Goal: Download file/media: Obtain a digital file from the website

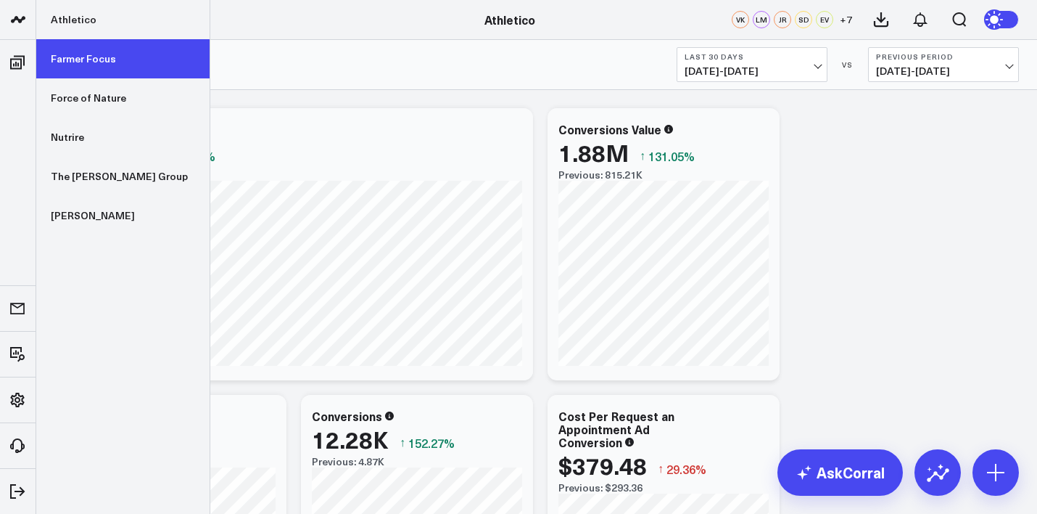
click at [73, 70] on link "Farmer Focus" at bounding box center [122, 58] width 173 height 39
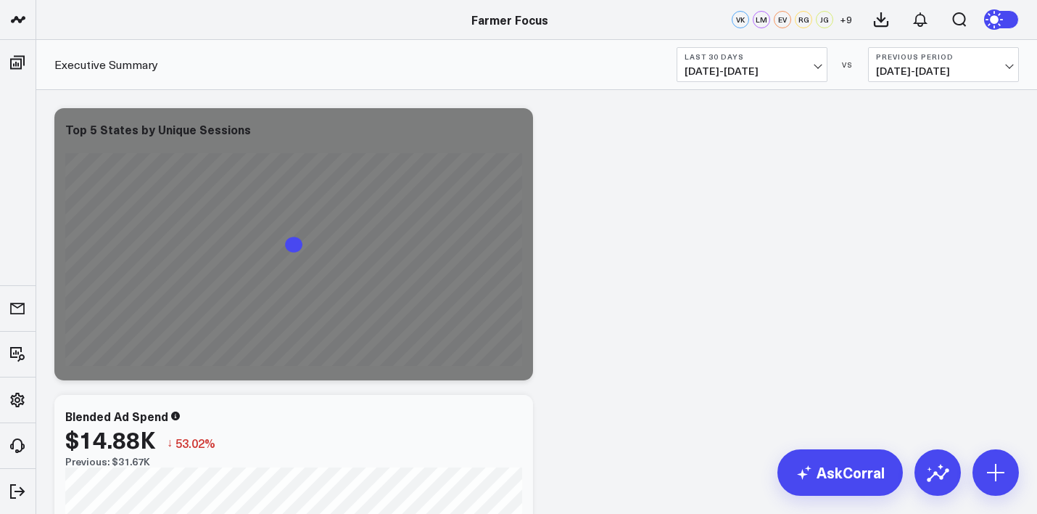
click at [770, 65] on span "[DATE] - [DATE]" at bounding box center [752, 71] width 135 height 12
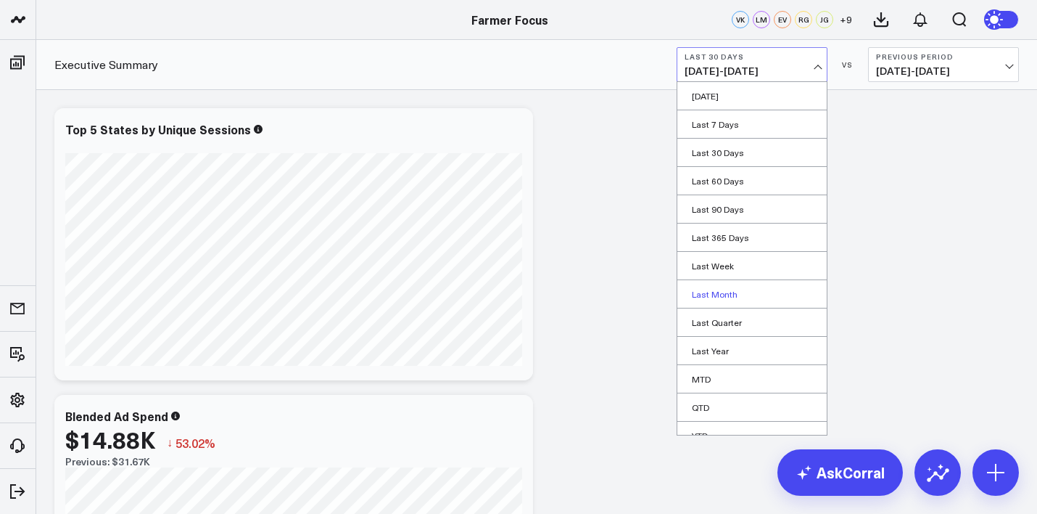
click at [737, 295] on link "Last Month" at bounding box center [752, 294] width 149 height 28
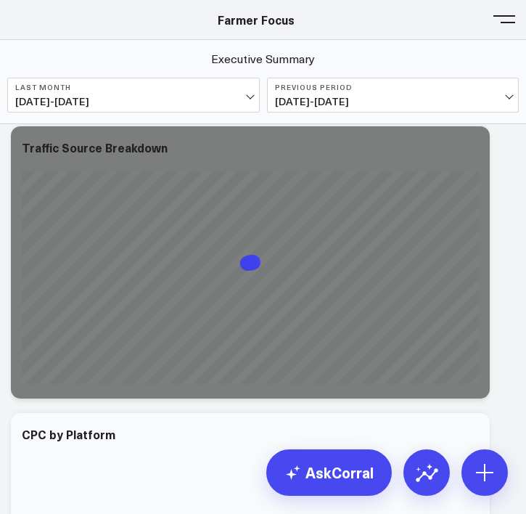
scroll to position [1012, 0]
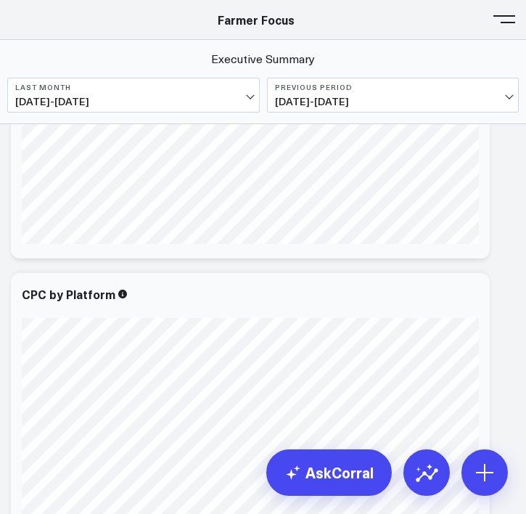
click at [508, 18] on span at bounding box center [504, 18] width 22 height 1
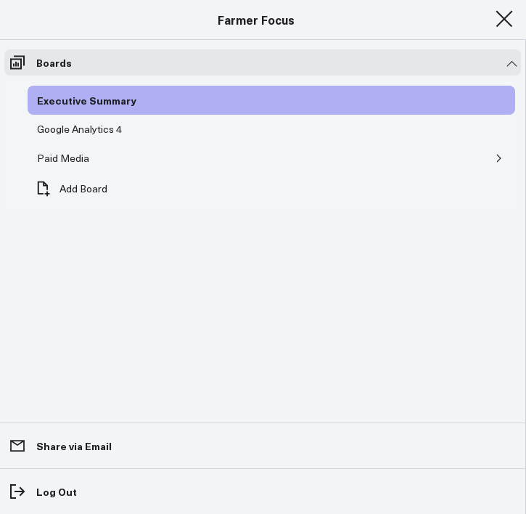
scroll to position [928, 0]
click at [81, 160] on div "Paid Media" at bounding box center [62, 157] width 59 height 17
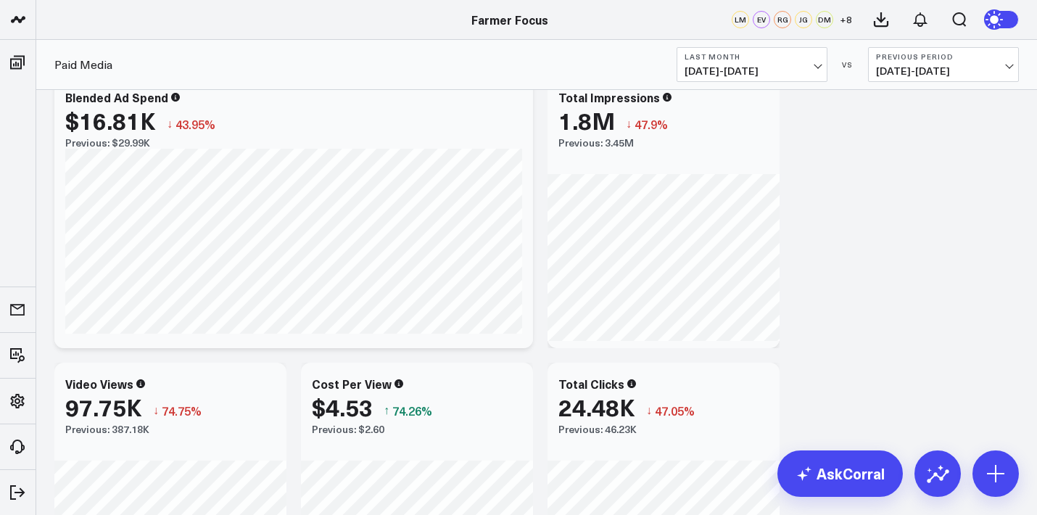
scroll to position [23, 0]
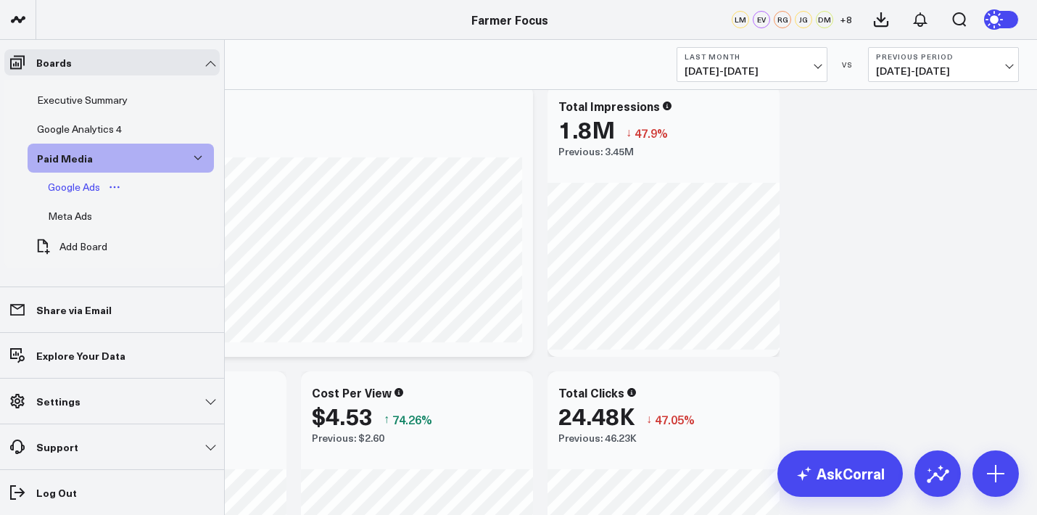
click at [69, 184] on div "Google Ads" at bounding box center [73, 186] width 59 height 17
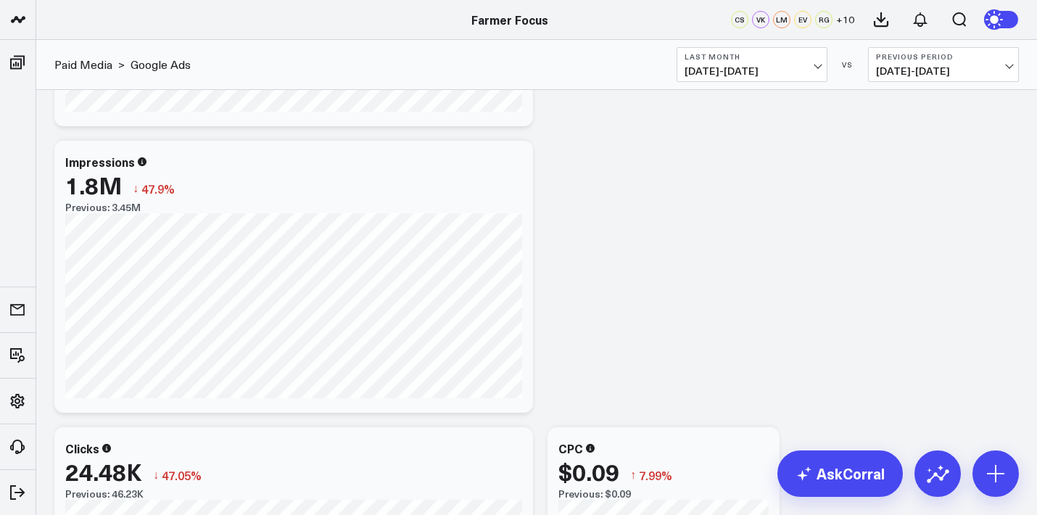
scroll to position [287, 0]
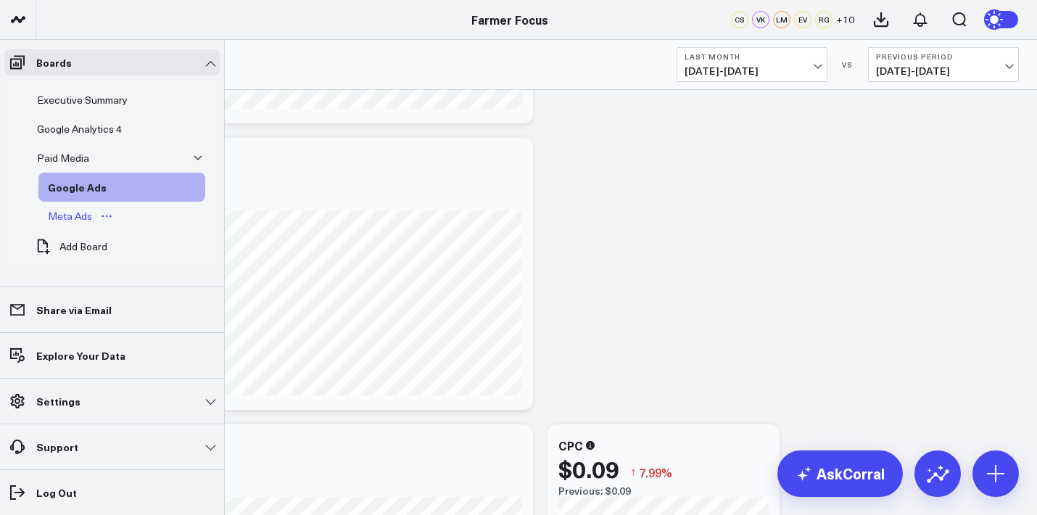
click at [77, 218] on div "Meta Ads" at bounding box center [70, 215] width 52 height 17
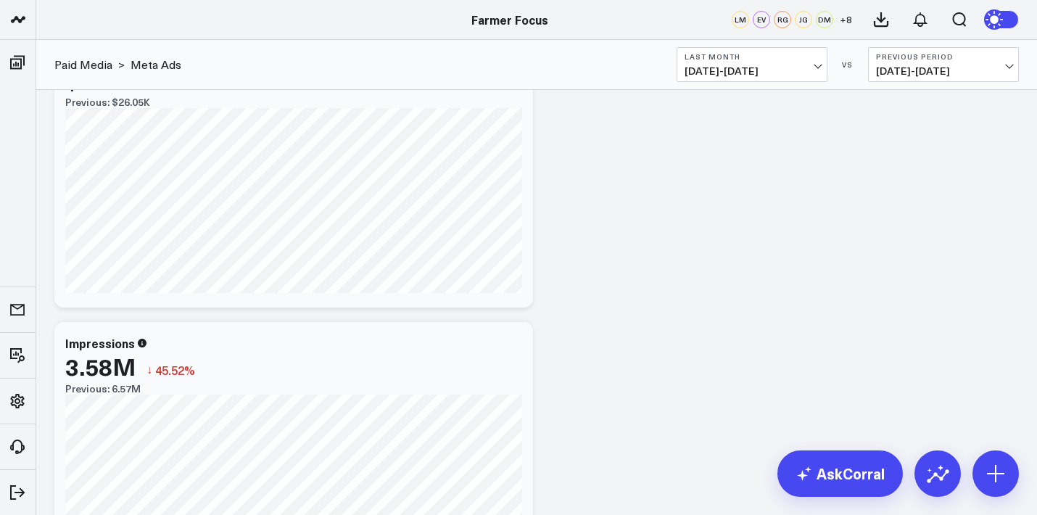
scroll to position [73, 0]
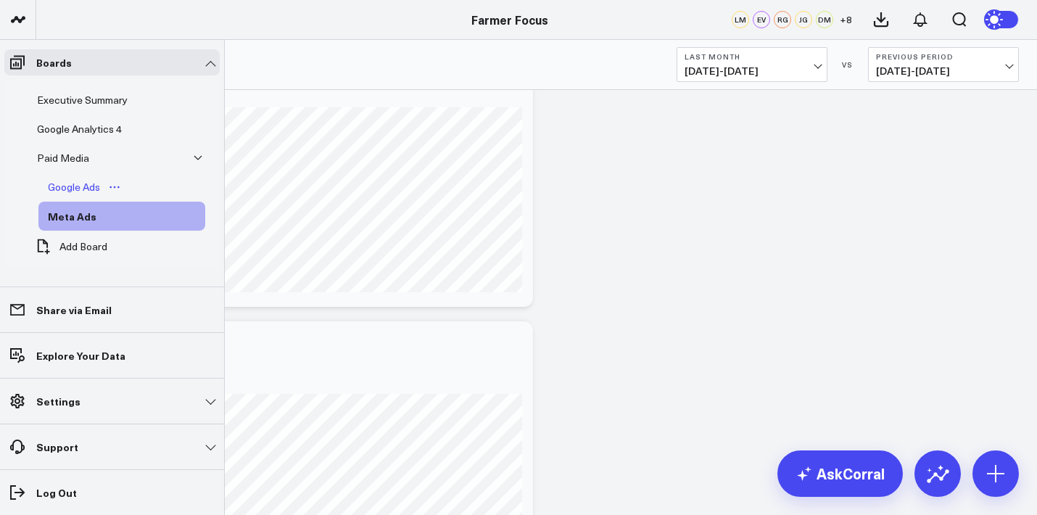
click at [67, 191] on div "Google Ads" at bounding box center [73, 186] width 59 height 17
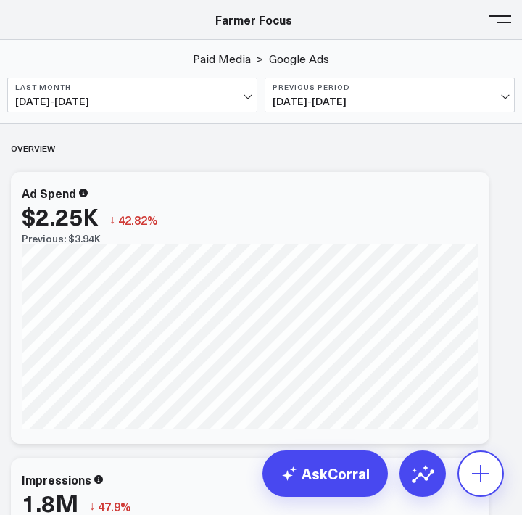
click at [489, 475] on icon at bounding box center [480, 473] width 23 height 23
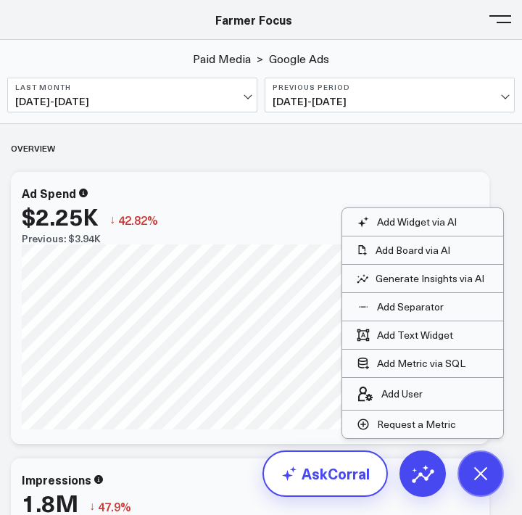
click at [350, 461] on link "AskCorral" at bounding box center [326, 474] width 126 height 46
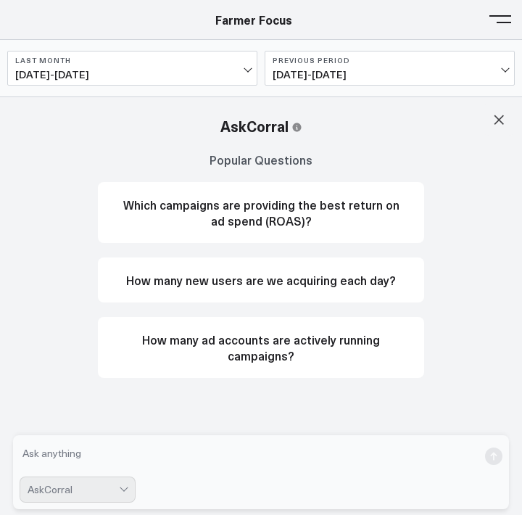
click at [279, 461] on textarea at bounding box center [249, 456] width 459 height 29
type textarea "what are my blended impressions"
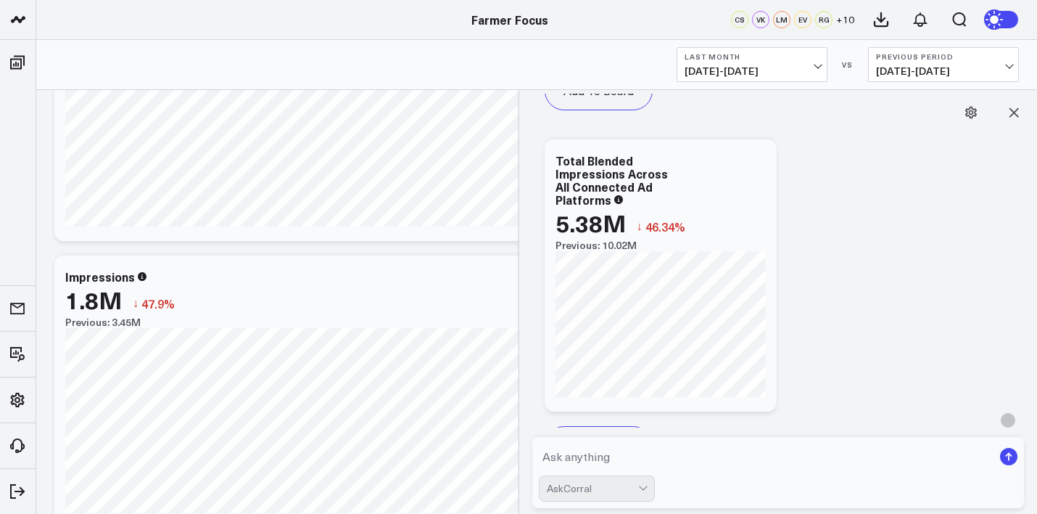
scroll to position [1569, 0]
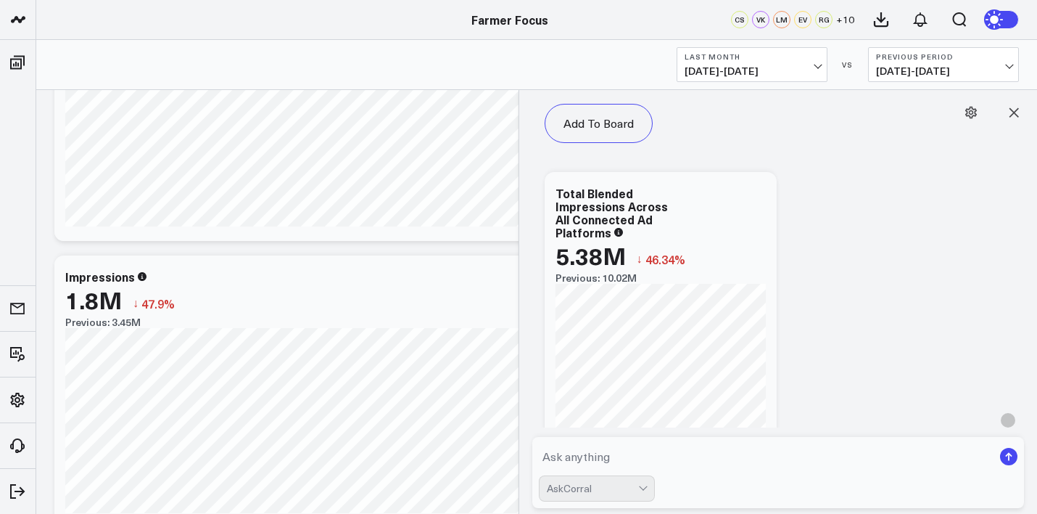
click at [564, 460] on textarea at bounding box center [766, 456] width 455 height 26
type textarea "blended impressions meta nad google"
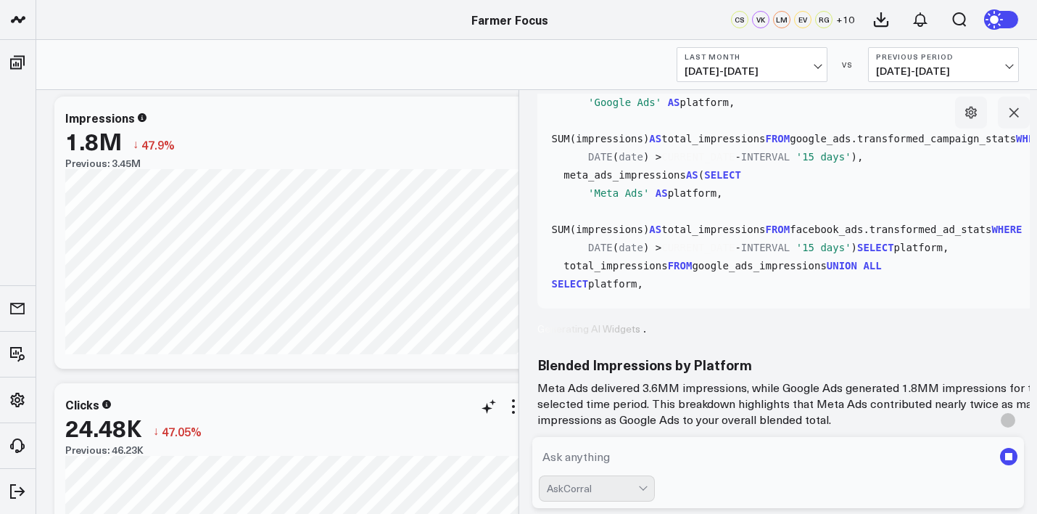
scroll to position [0, 0]
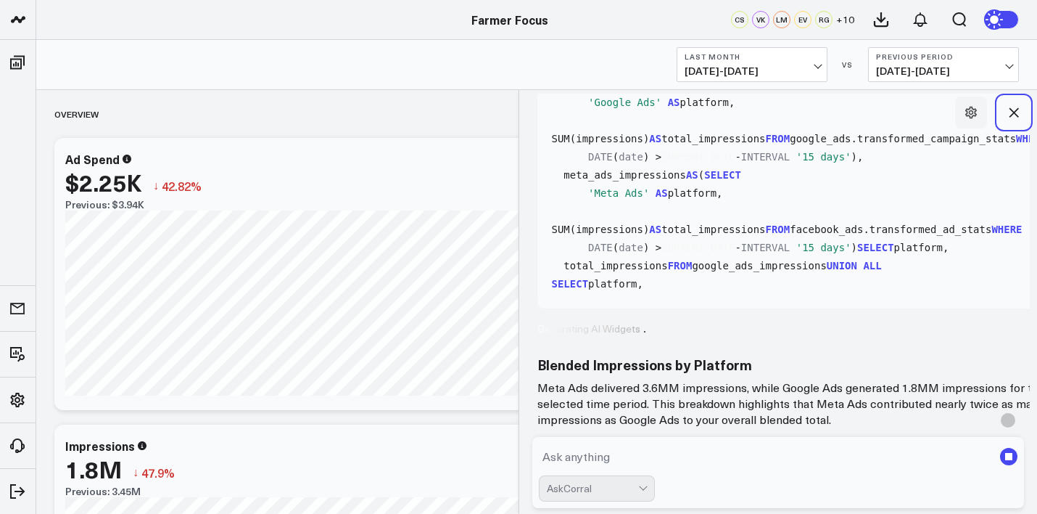
click at [1011, 113] on icon at bounding box center [1014, 112] width 15 height 15
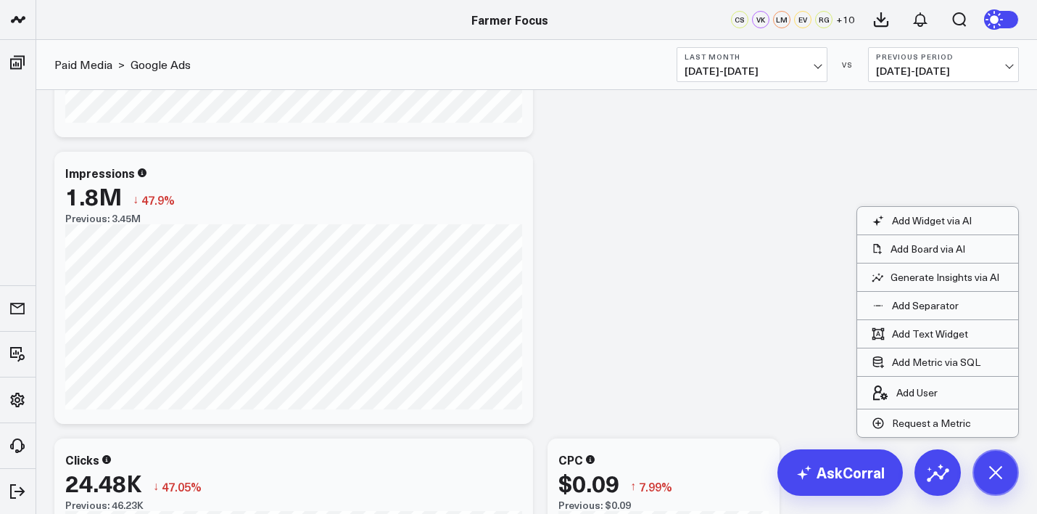
scroll to position [251, 0]
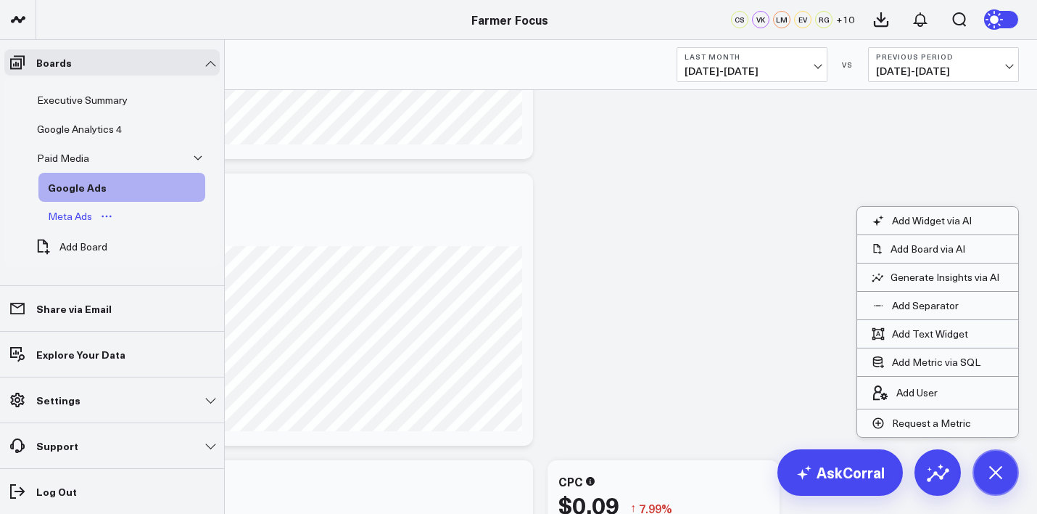
click at [77, 210] on div "Meta Ads" at bounding box center [70, 215] width 52 height 17
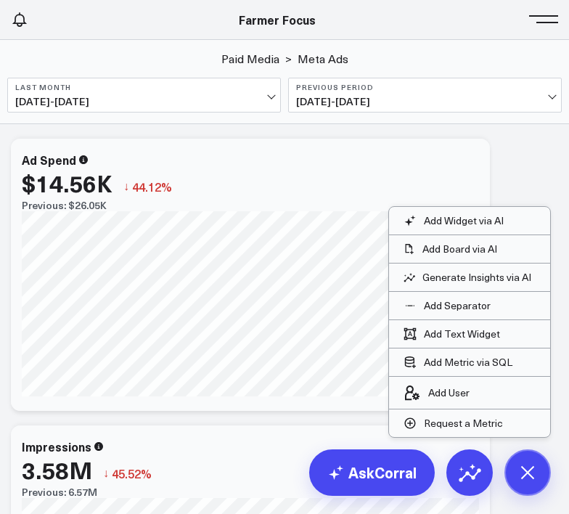
scroll to position [1843, 0]
click at [457, 60] on div "Paid Media > Meta Ads" at bounding box center [284, 59] width 554 height 16
click at [535, 54] on div "Paid Media > Meta Ads" at bounding box center [284, 59] width 554 height 16
click at [533, 30] on header "Athletico Farmer Focus Force of Nature Nutrire The [PERSON_NAME] Group [PERSON_…" at bounding box center [284, 20] width 569 height 40
click at [538, 27] on button at bounding box center [547, 18] width 22 height 22
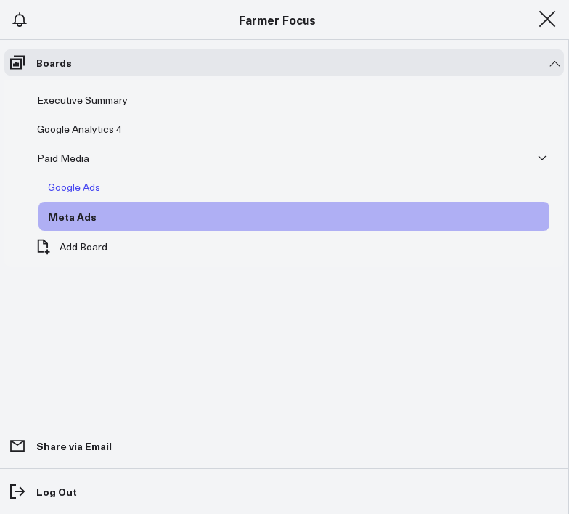
click at [81, 189] on div "Google Ads" at bounding box center [73, 186] width 59 height 17
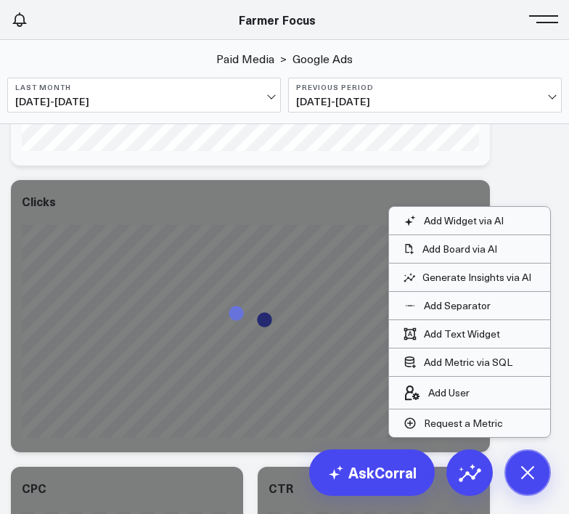
scroll to position [597, 0]
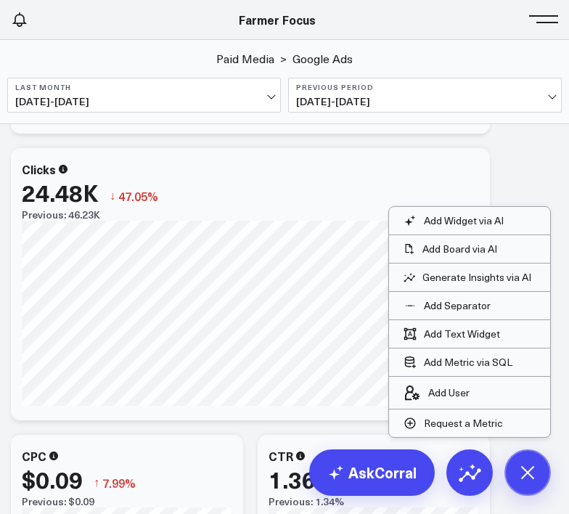
click at [540, 20] on span at bounding box center [547, 18] width 22 height 1
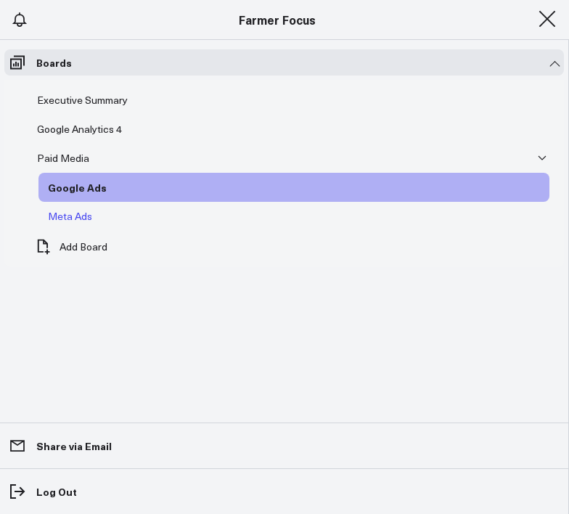
click at [70, 213] on div "Meta Ads" at bounding box center [70, 215] width 52 height 17
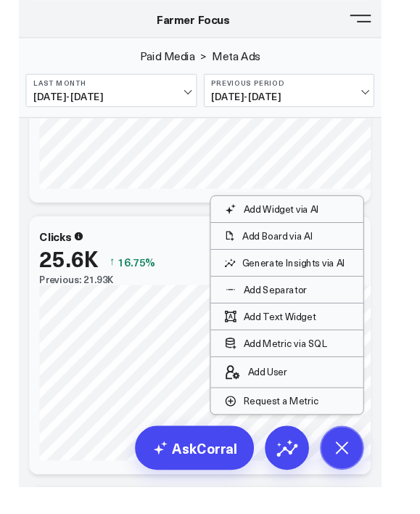
scroll to position [2115, 0]
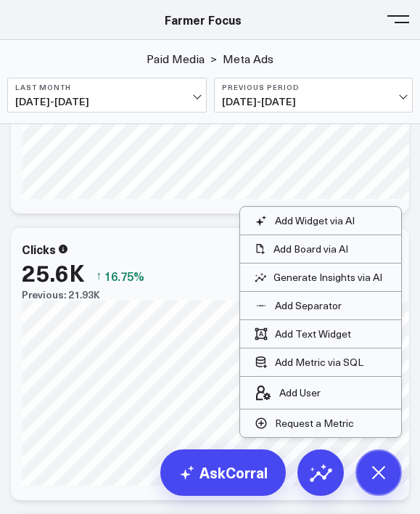
click at [401, 20] on button at bounding box center [398, 18] width 22 height 22
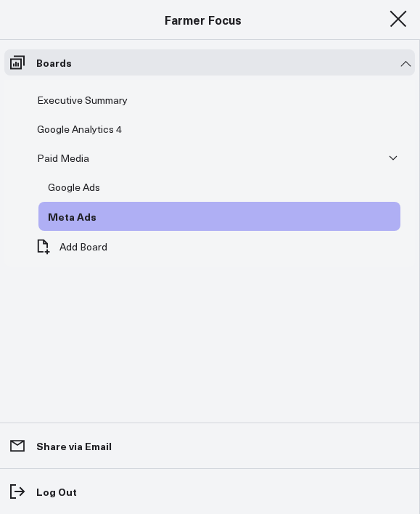
scroll to position [686, 0]
click at [171, 214] on div "Meta Ads" at bounding box center [219, 216] width 362 height 29
click at [94, 207] on div "Meta Ads" at bounding box center [72, 215] width 56 height 17
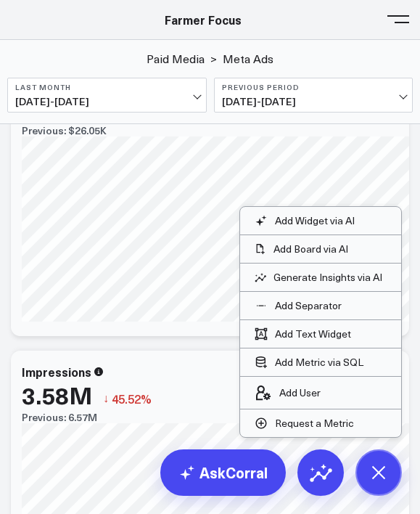
scroll to position [0, 0]
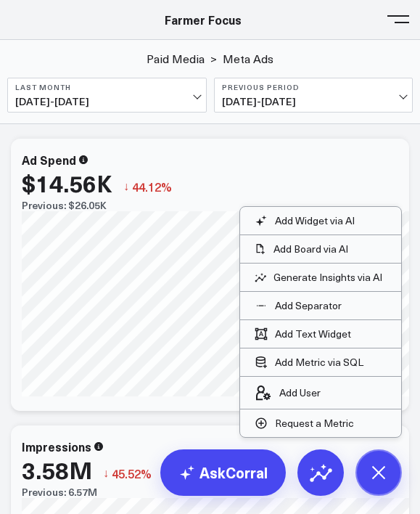
click at [399, 33] on header "Athletico Farmer Focus Force of Nature Nutrire The [PERSON_NAME] Group [PERSON_…" at bounding box center [210, 20] width 420 height 40
click at [399, 20] on button at bounding box center [398, 18] width 22 height 22
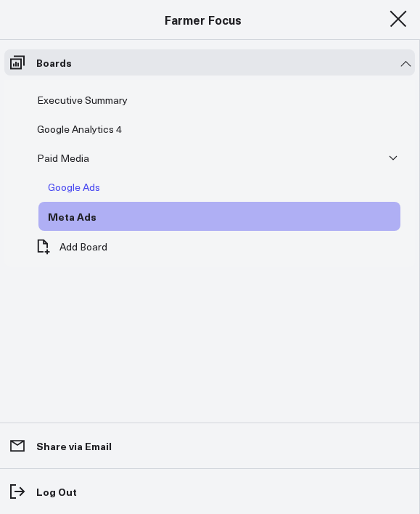
click at [76, 178] on div "Google Ads" at bounding box center [73, 186] width 59 height 17
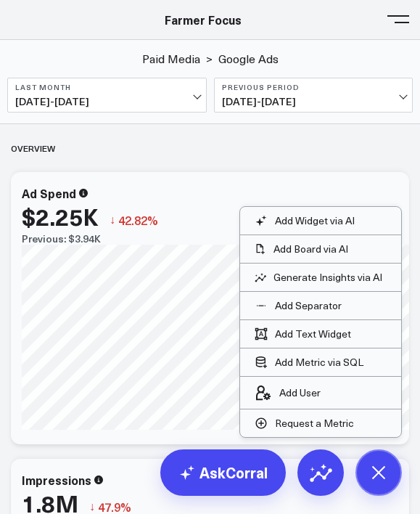
scroll to position [14, 0]
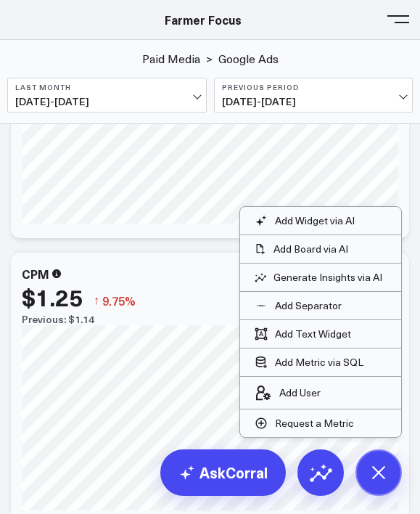
scroll to position [1355, 0]
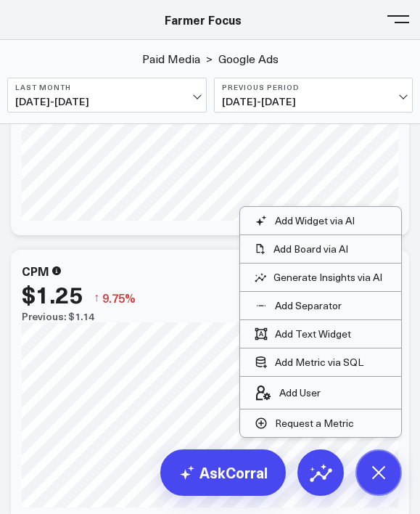
click at [398, 18] on span at bounding box center [398, 18] width 22 height 1
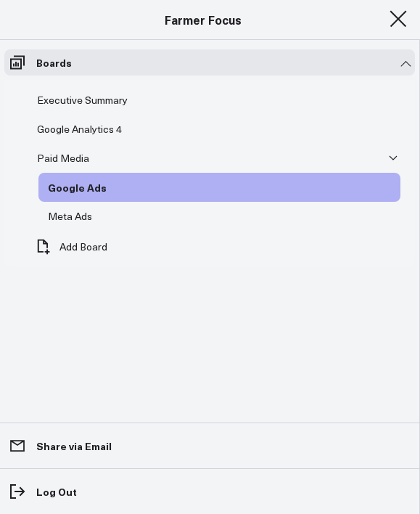
click at [396, 20] on button at bounding box center [398, 18] width 22 height 22
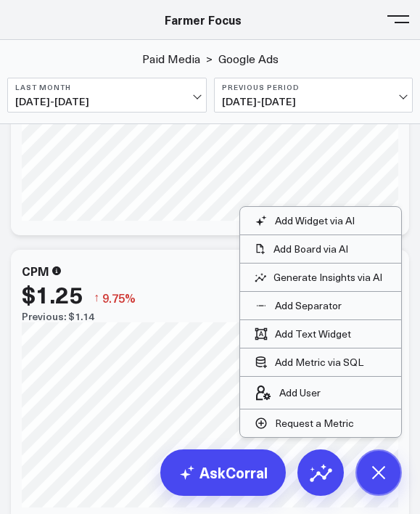
click at [410, 1] on header "Athletico Farmer Focus Force of Nature Nutrire The [PERSON_NAME] Group [PERSON_…" at bounding box center [210, 20] width 420 height 40
click at [403, 18] on span at bounding box center [398, 18] width 22 height 1
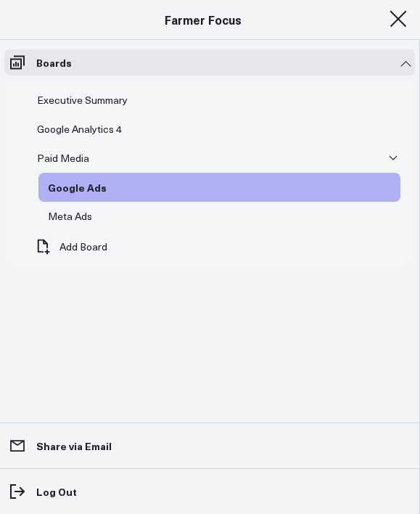
scroll to position [1271, 0]
click at [55, 214] on div "Meta Ads" at bounding box center [70, 215] width 52 height 17
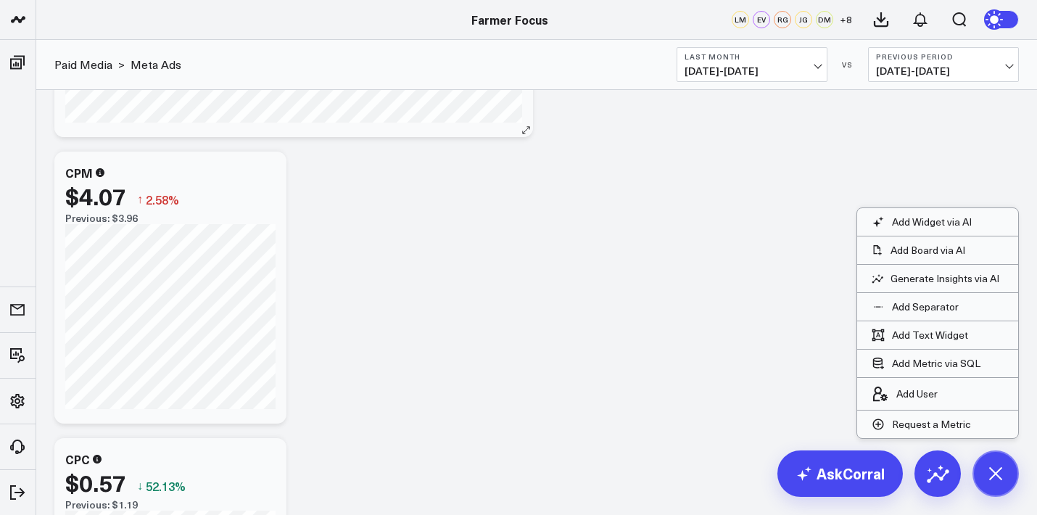
scroll to position [2391, 0]
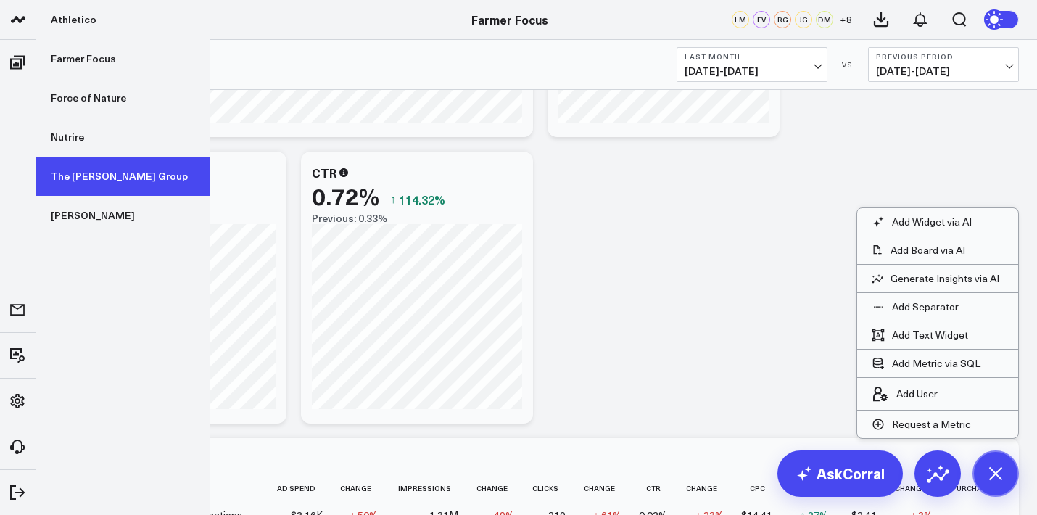
click at [105, 170] on link "The [PERSON_NAME] Group" at bounding box center [122, 176] width 173 height 39
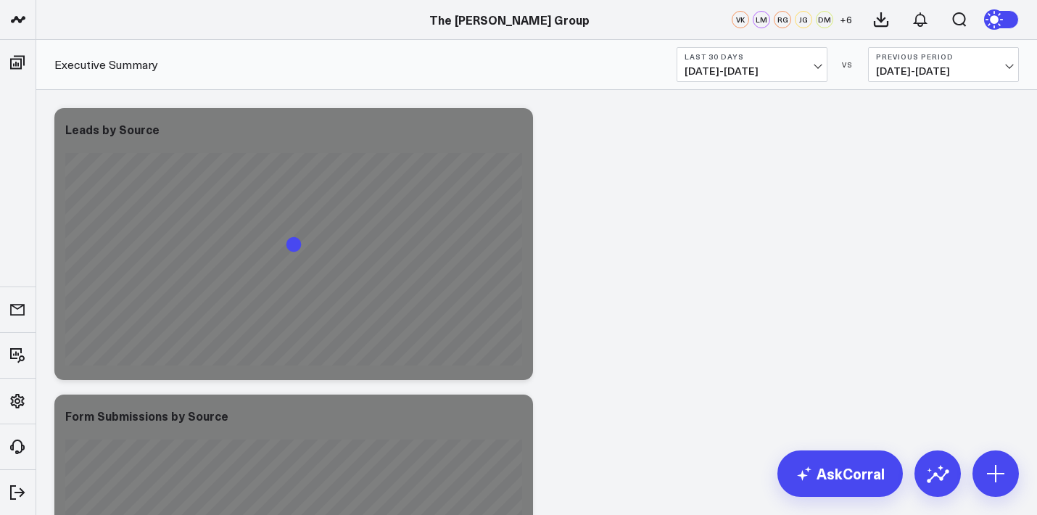
click at [768, 63] on button "Last 30 Days [DATE] - [DATE]" at bounding box center [752, 64] width 151 height 35
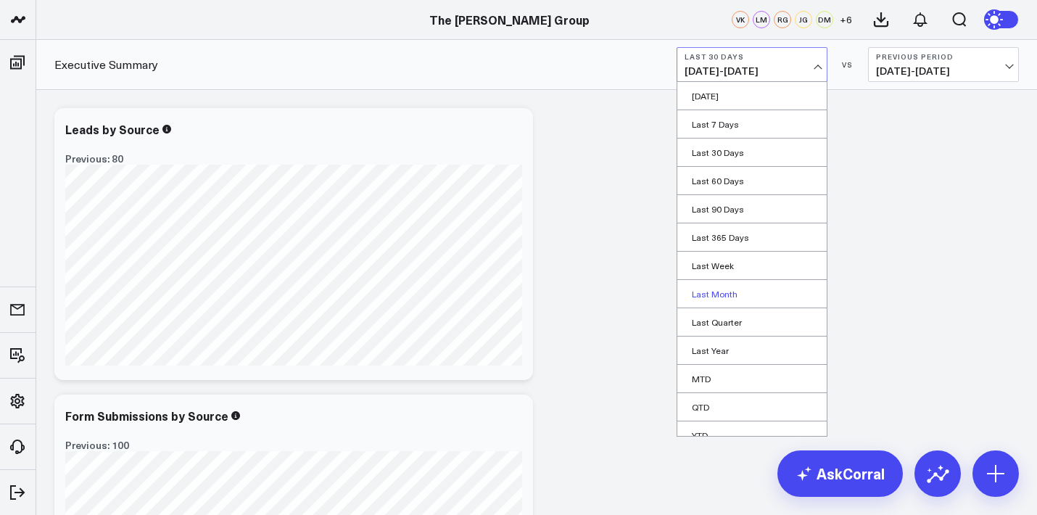
scroll to position [41, 0]
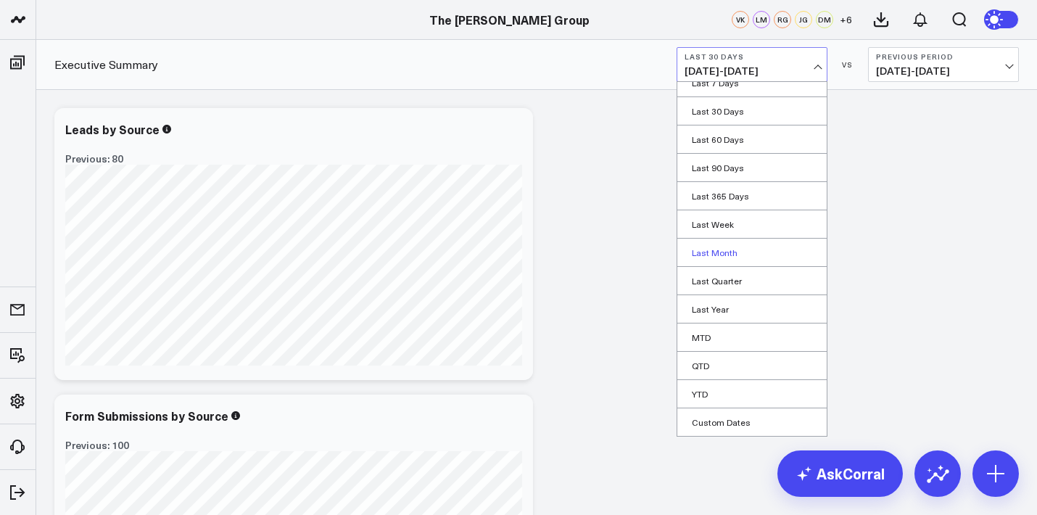
click at [733, 257] on link "Last Month" at bounding box center [752, 253] width 149 height 28
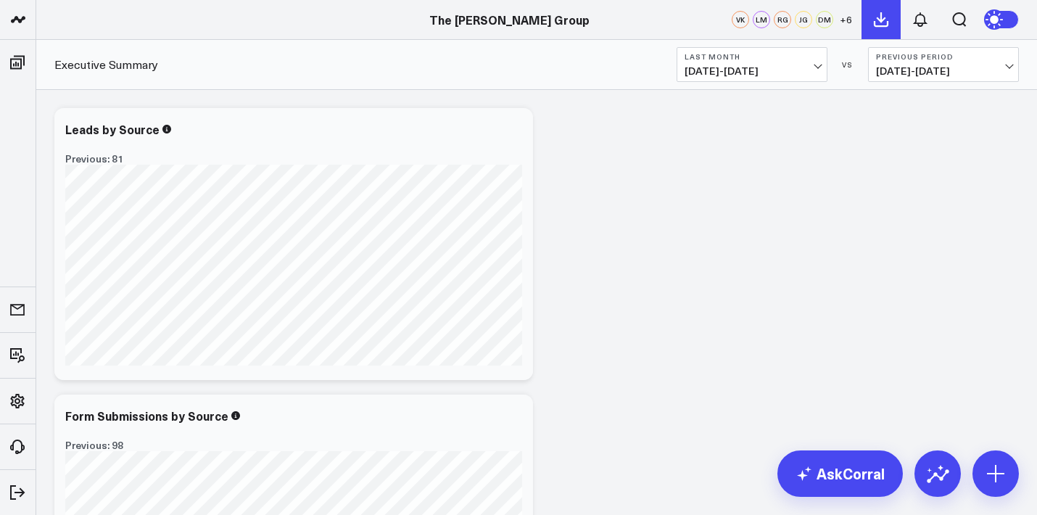
click at [885, 20] on icon at bounding box center [881, 19] width 17 height 17
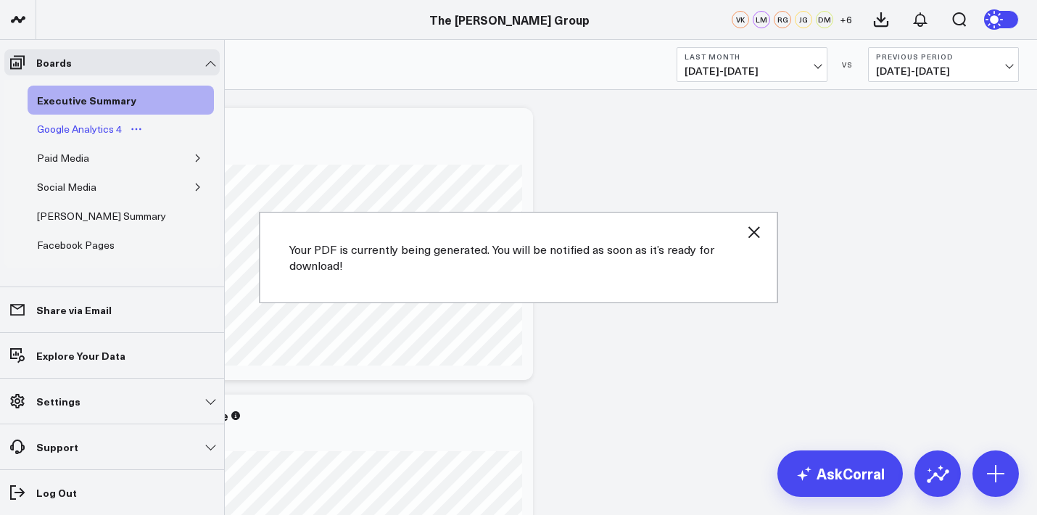
click at [65, 136] on div "Google Analytics 4" at bounding box center [79, 128] width 92 height 17
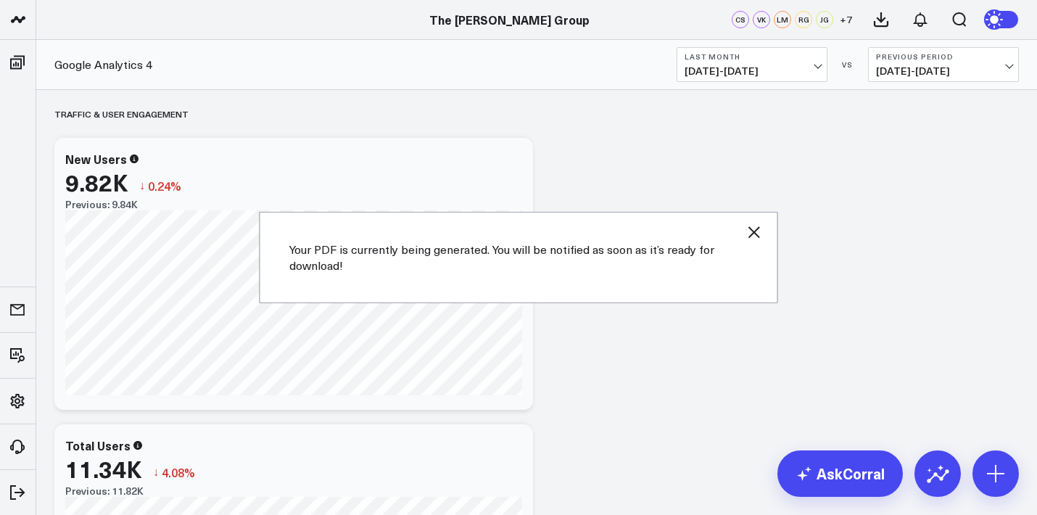
click at [760, 231] on icon "button" at bounding box center [754, 231] width 17 height 17
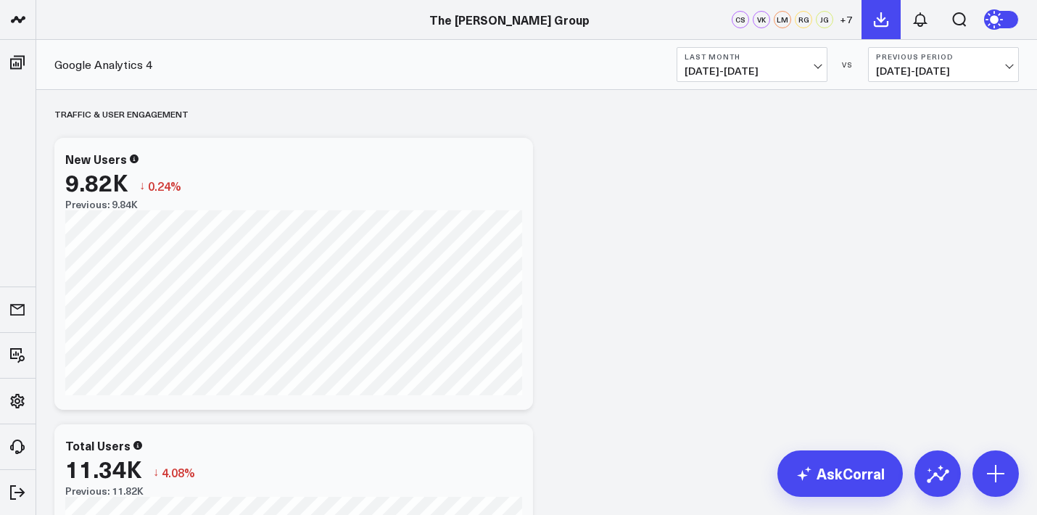
click at [884, 20] on icon at bounding box center [881, 19] width 17 height 17
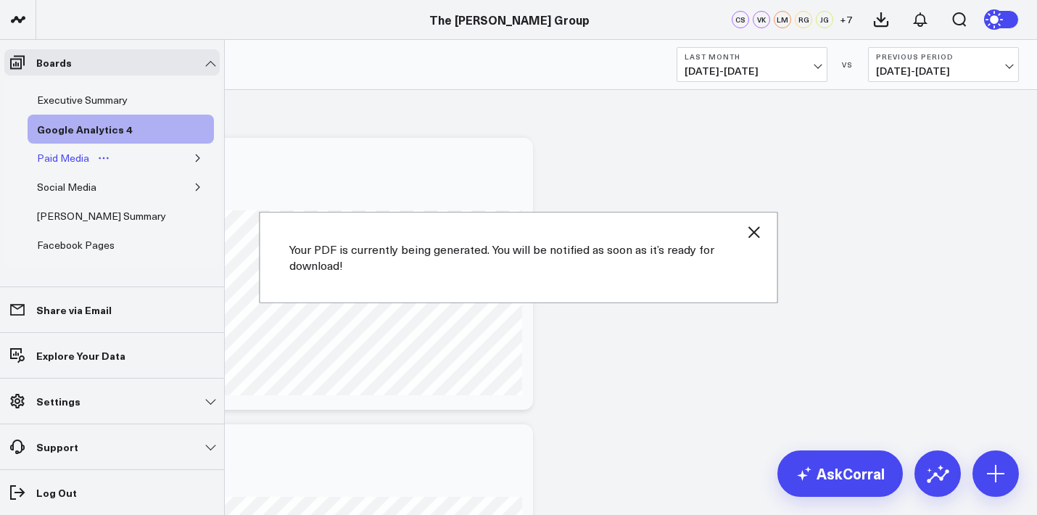
click at [68, 157] on div "Paid Media" at bounding box center [62, 157] width 59 height 17
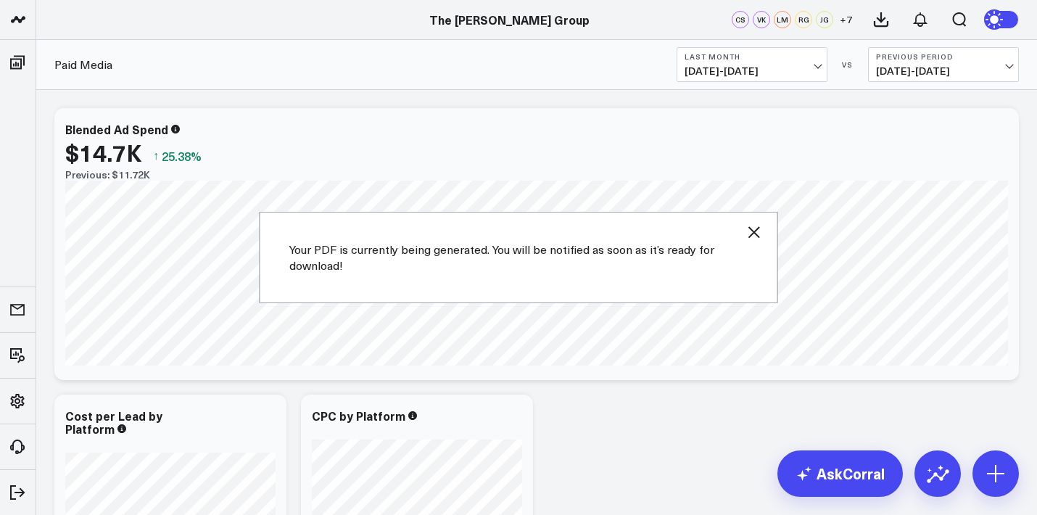
click at [760, 238] on icon "button" at bounding box center [754, 231] width 17 height 17
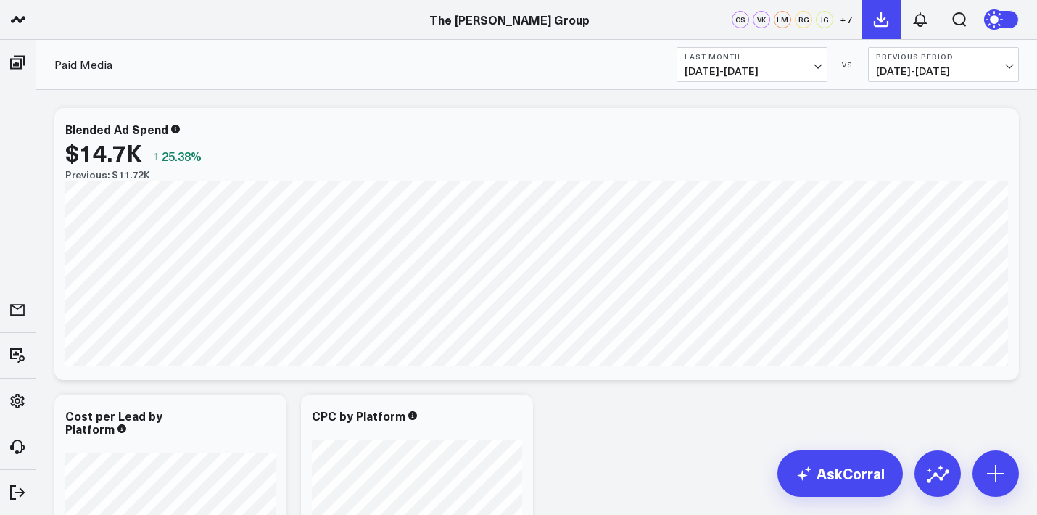
click at [887, 20] on icon at bounding box center [881, 19] width 17 height 17
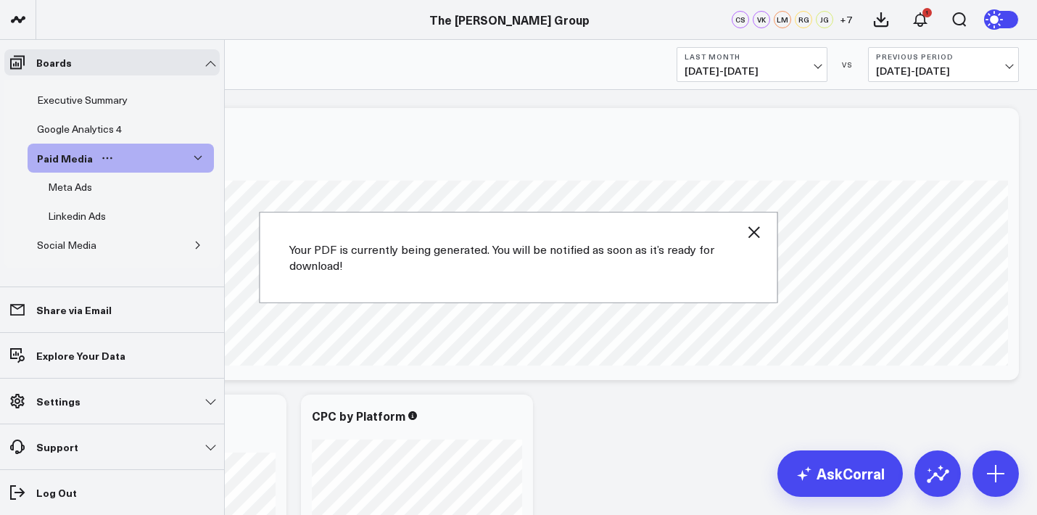
click at [174, 159] on div "Paid Media" at bounding box center [121, 158] width 186 height 29
click at [75, 195] on div "Meta Ads" at bounding box center [70, 186] width 52 height 17
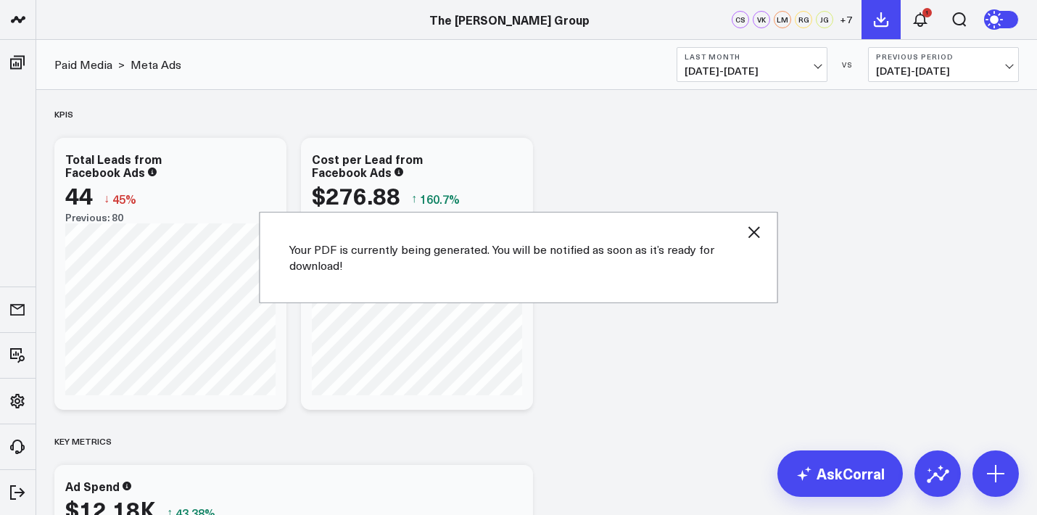
click at [890, 23] on button at bounding box center [881, 19] width 39 height 39
click at [742, 229] on div "Your PDF is currently being generated. You will be notified as soon as it’s rea…" at bounding box center [519, 257] width 519 height 91
click at [759, 232] on icon "button" at bounding box center [754, 231] width 17 height 17
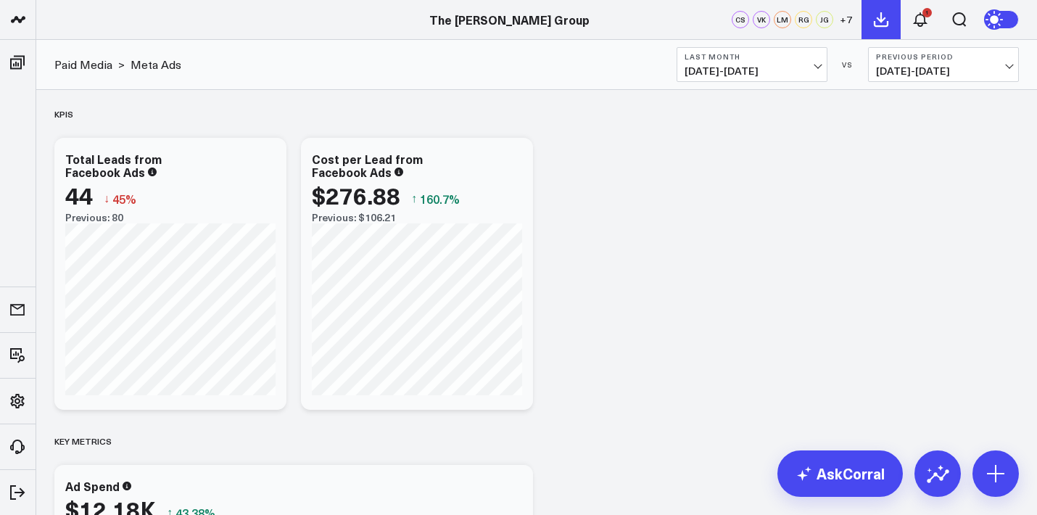
click at [887, 30] on button at bounding box center [881, 19] width 39 height 39
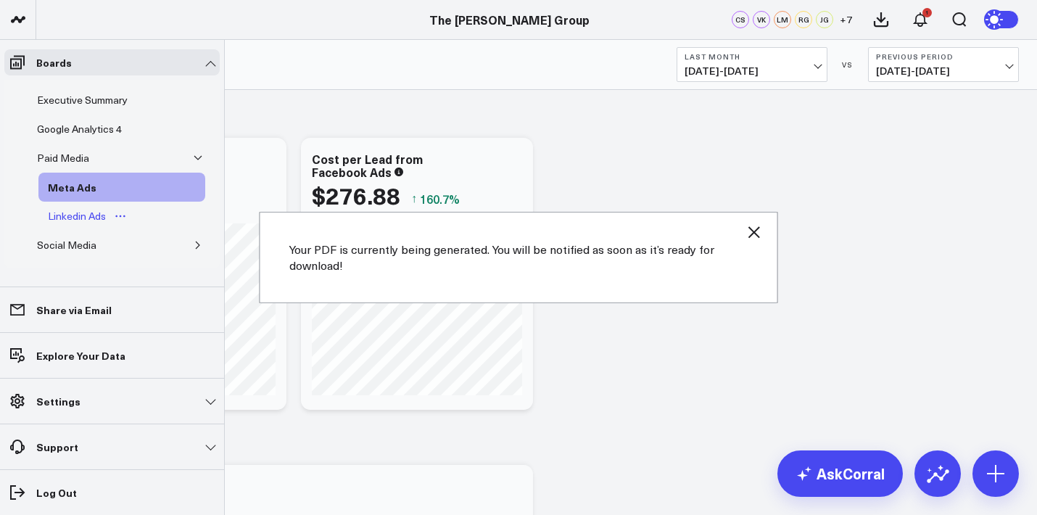
click at [72, 224] on div "Linkedin Ads" at bounding box center [76, 215] width 65 height 17
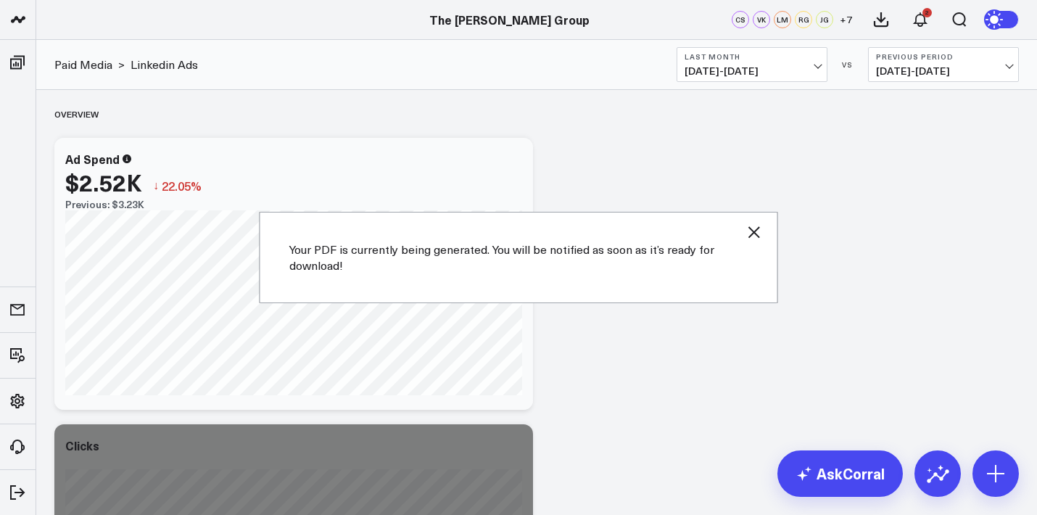
click at [755, 233] on icon "button" at bounding box center [755, 232] width 12 height 12
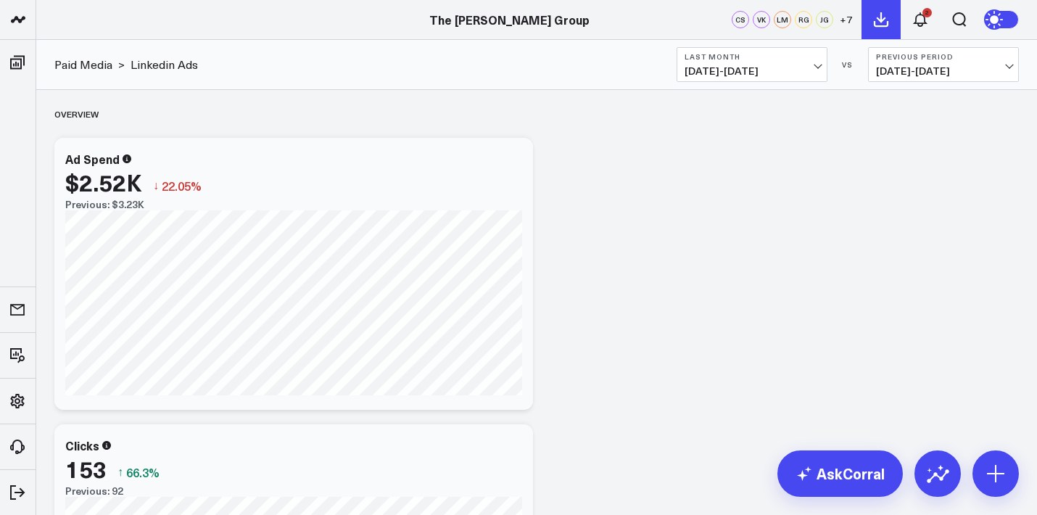
click at [889, 20] on icon at bounding box center [881, 19] width 17 height 17
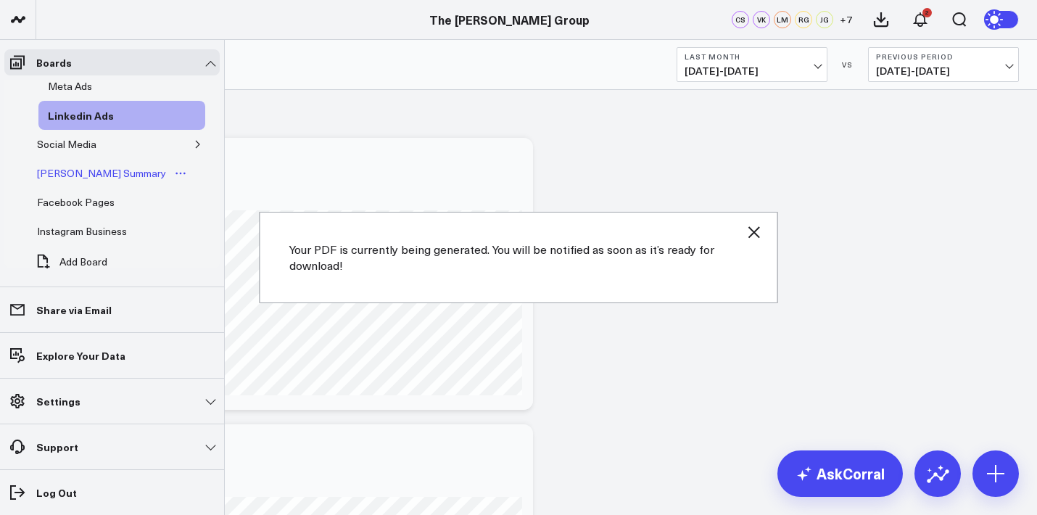
scroll to position [110, 0]
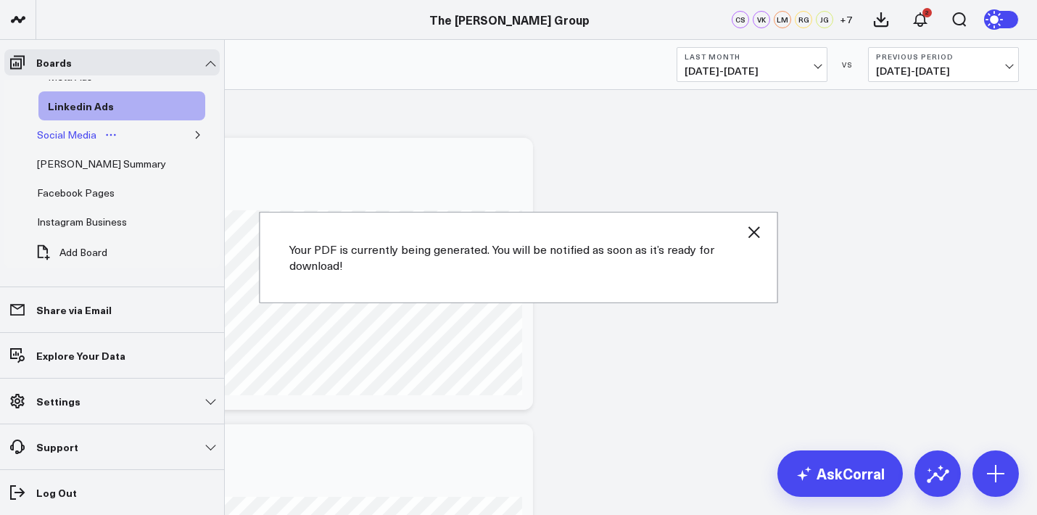
click at [80, 127] on div "Social Media" at bounding box center [66, 134] width 67 height 17
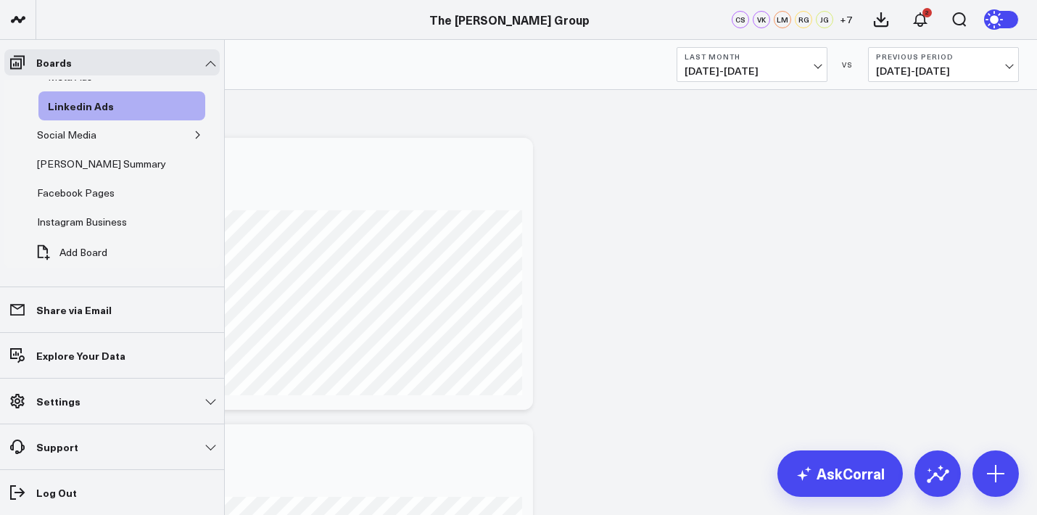
scroll to position [90, 0]
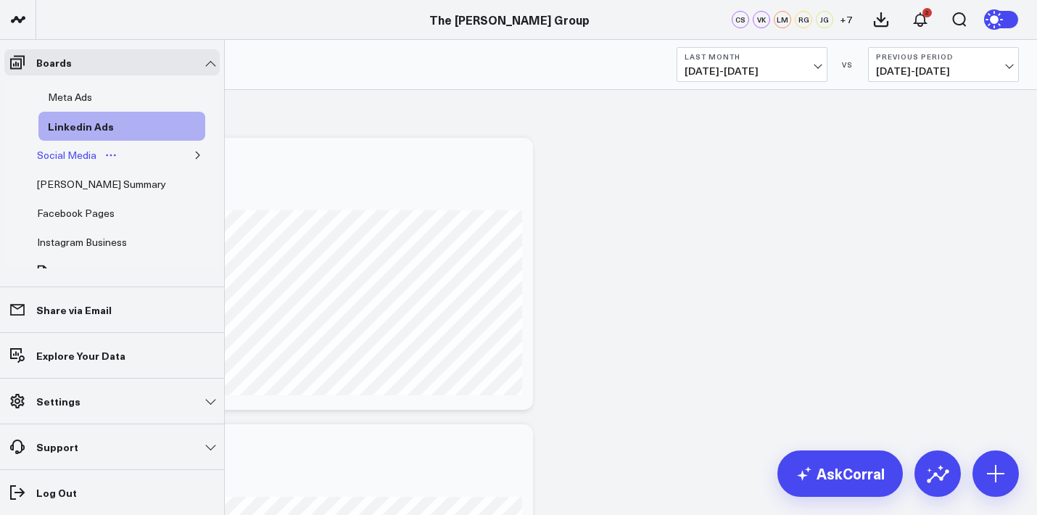
click at [62, 155] on div "Social Media" at bounding box center [66, 155] width 67 height 17
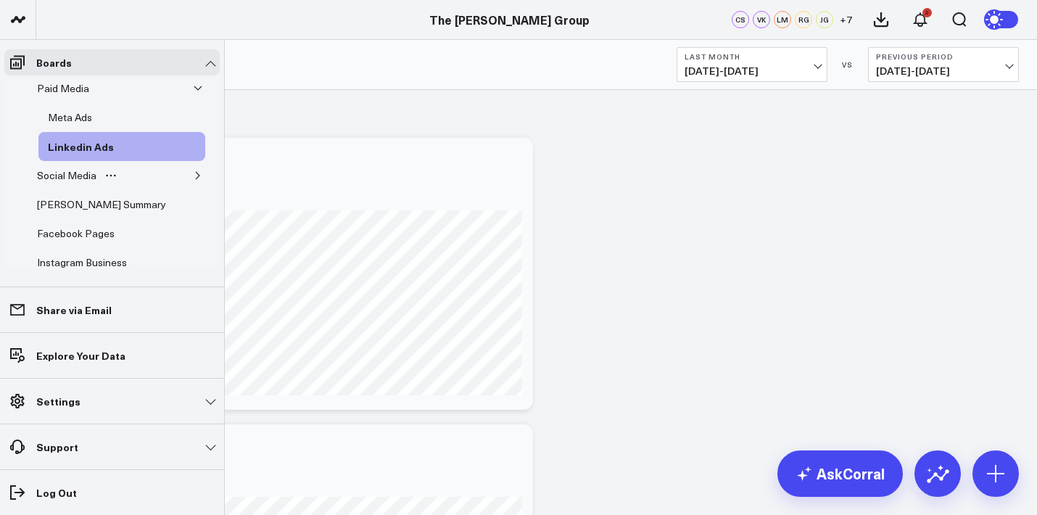
click at [194, 178] on icon "button" at bounding box center [198, 175] width 9 height 9
click at [118, 200] on div "LinkedIn Company Page" at bounding box center [103, 204] width 119 height 17
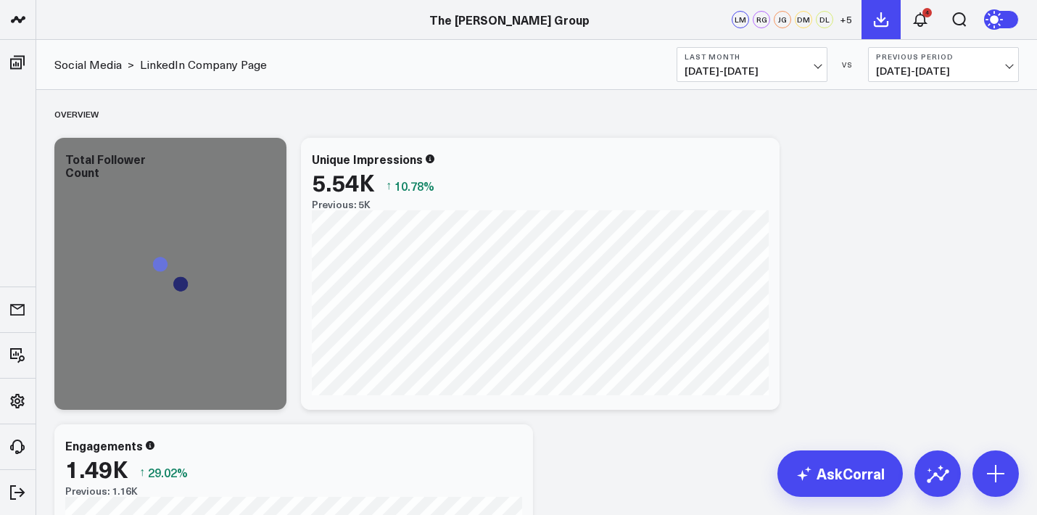
click at [884, 28] on icon at bounding box center [881, 19] width 17 height 17
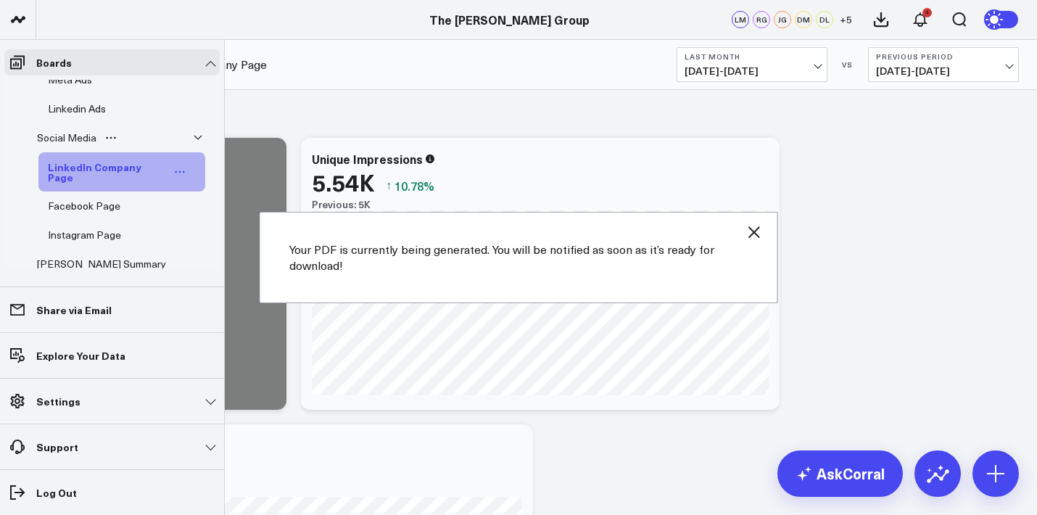
scroll to position [147, 0]
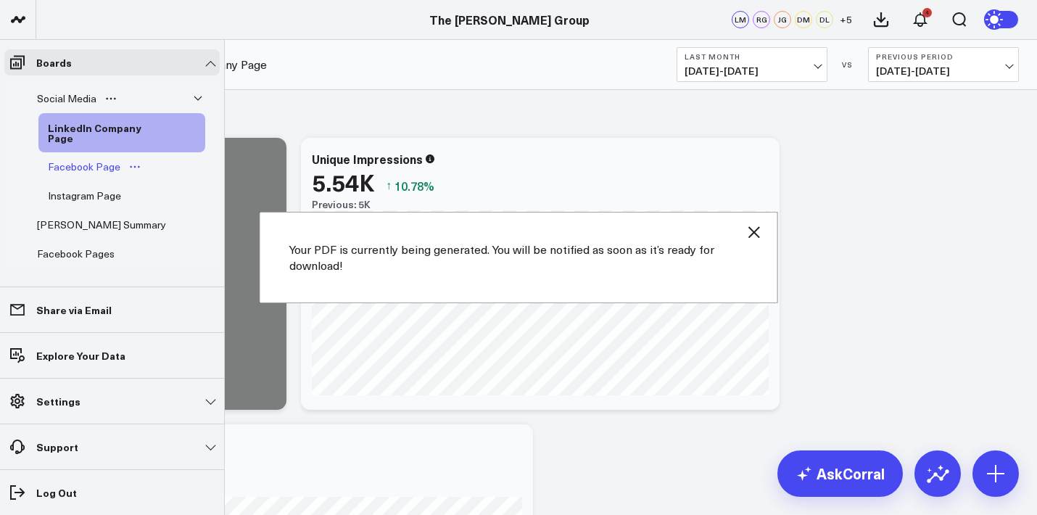
click at [75, 173] on div "Facebook Page" at bounding box center [84, 166] width 80 height 17
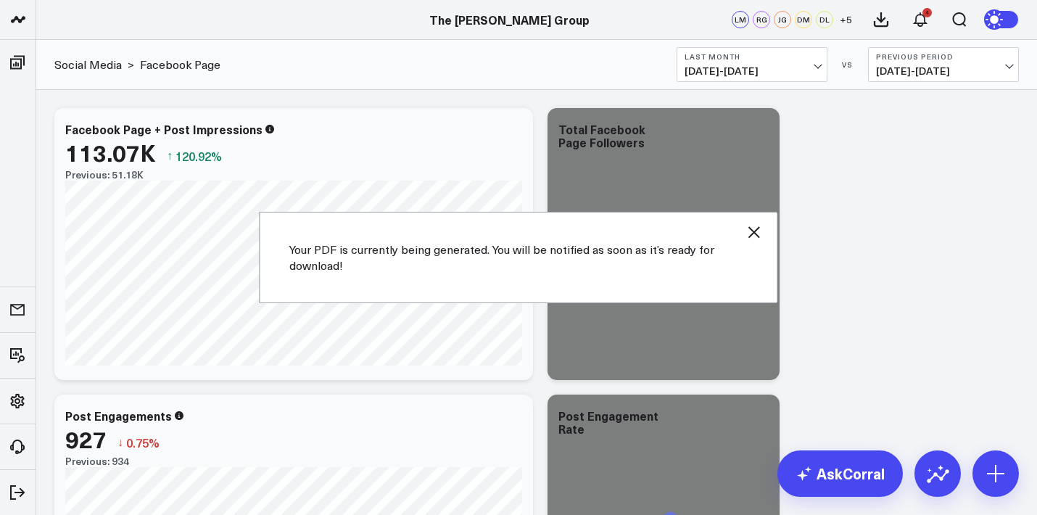
click at [759, 236] on icon "button" at bounding box center [754, 231] width 17 height 17
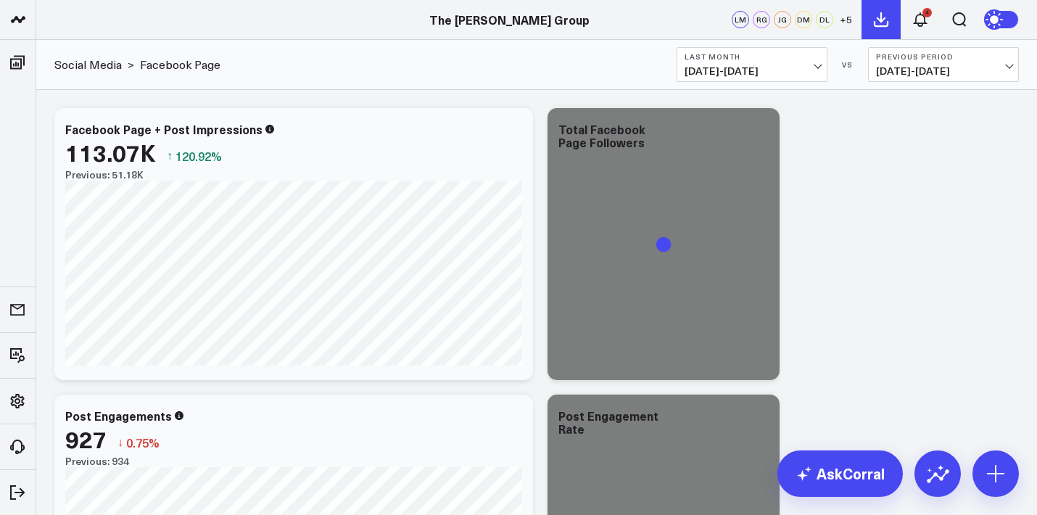
click at [879, 12] on icon at bounding box center [881, 19] width 17 height 17
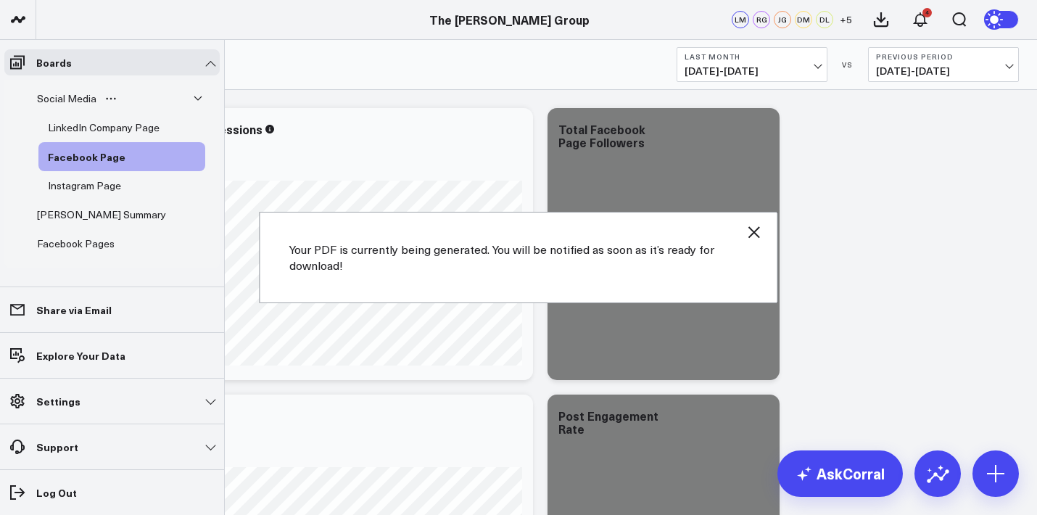
scroll to position [116, 0]
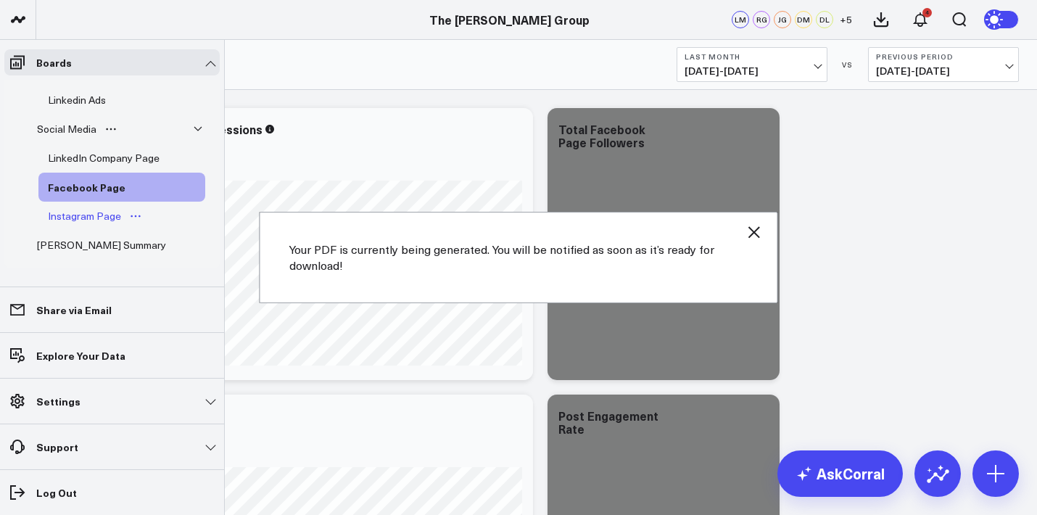
click at [67, 212] on div "Instagram Page" at bounding box center [84, 215] width 81 height 17
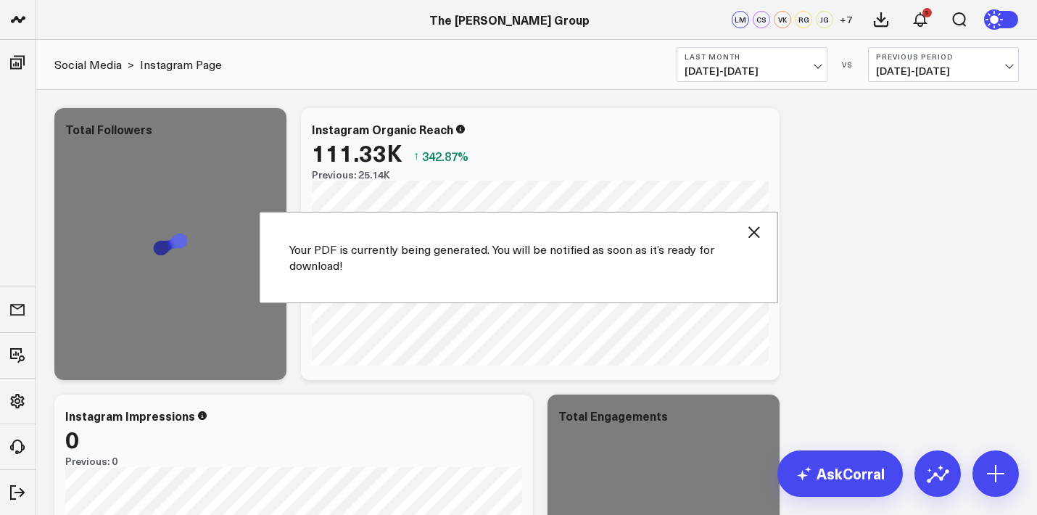
click at [761, 226] on icon "button" at bounding box center [754, 231] width 17 height 17
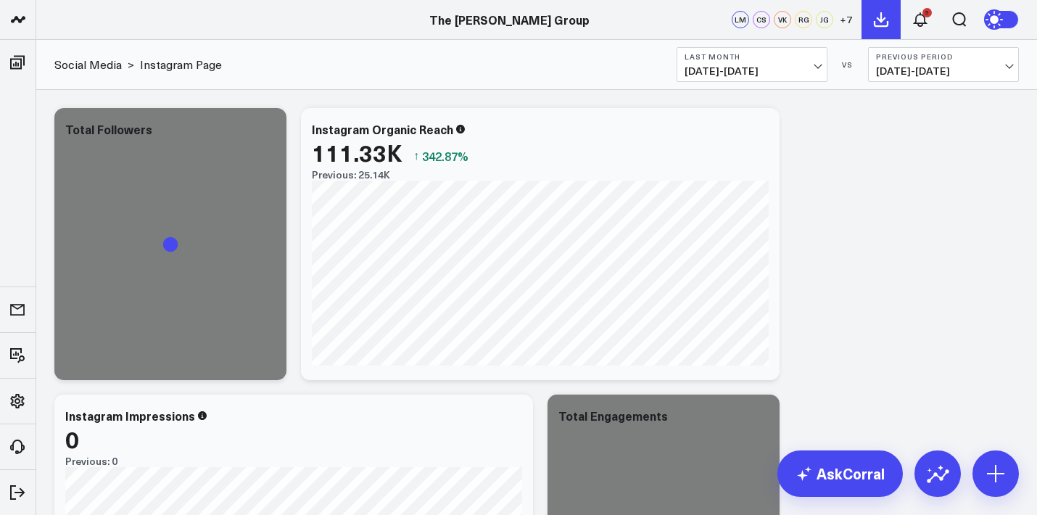
click at [889, 25] on icon at bounding box center [881, 19] width 17 height 17
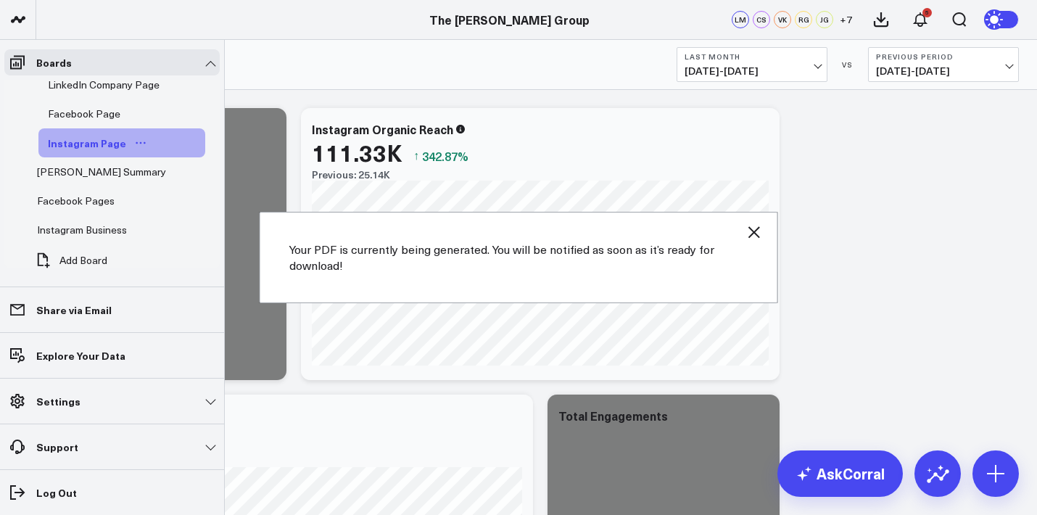
scroll to position [191, 0]
click at [85, 178] on div "Deana Summary" at bounding box center [101, 170] width 136 height 17
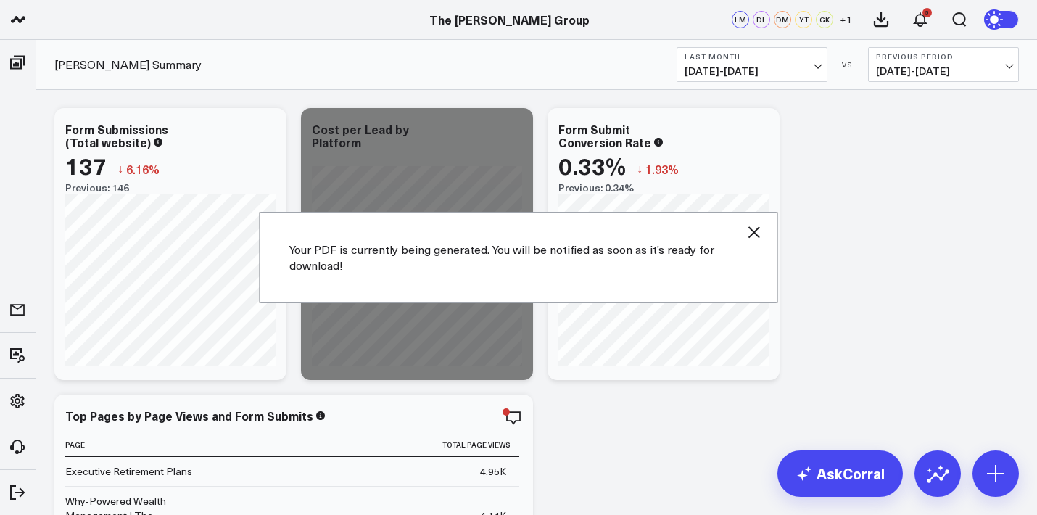
click at [755, 232] on icon "button" at bounding box center [755, 232] width 12 height 12
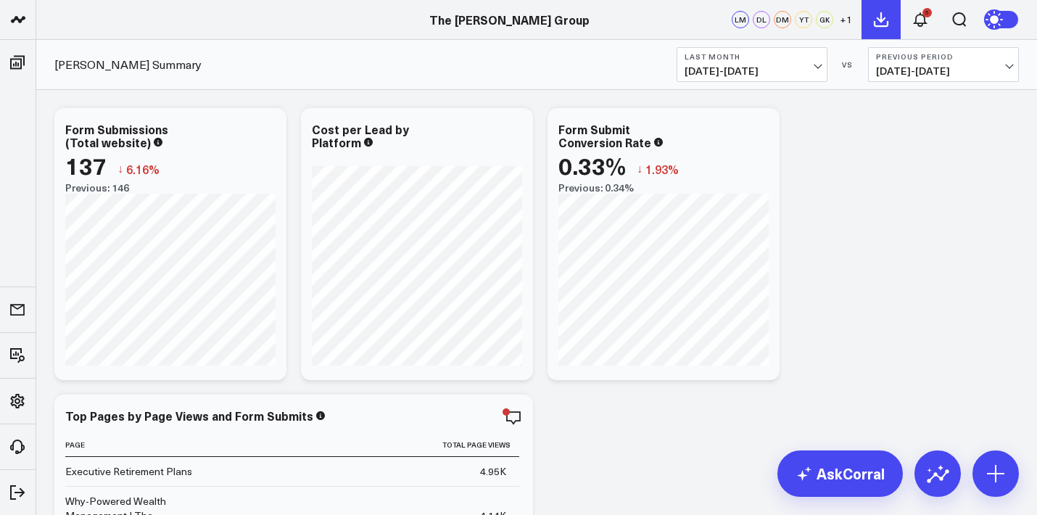
click at [879, 14] on icon at bounding box center [881, 19] width 17 height 17
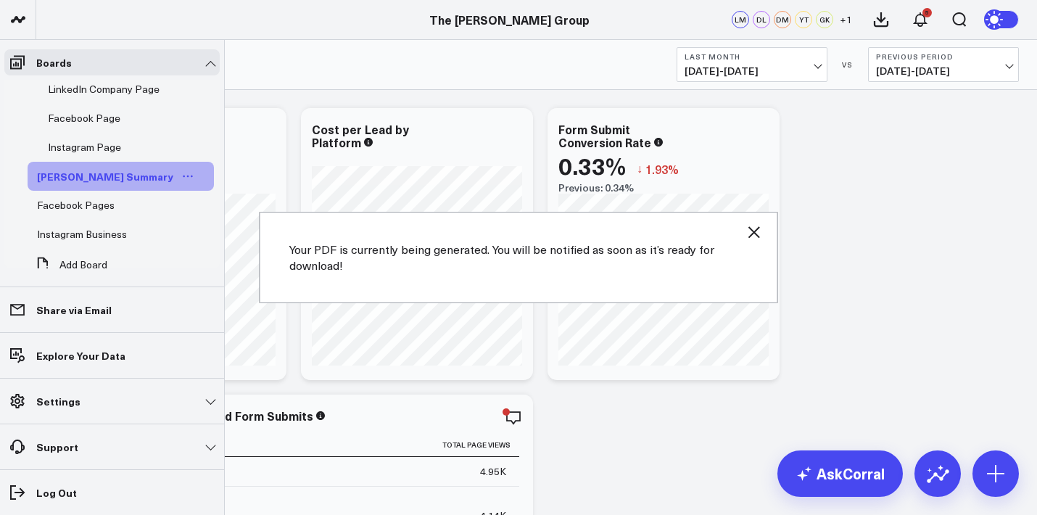
scroll to position [203, 0]
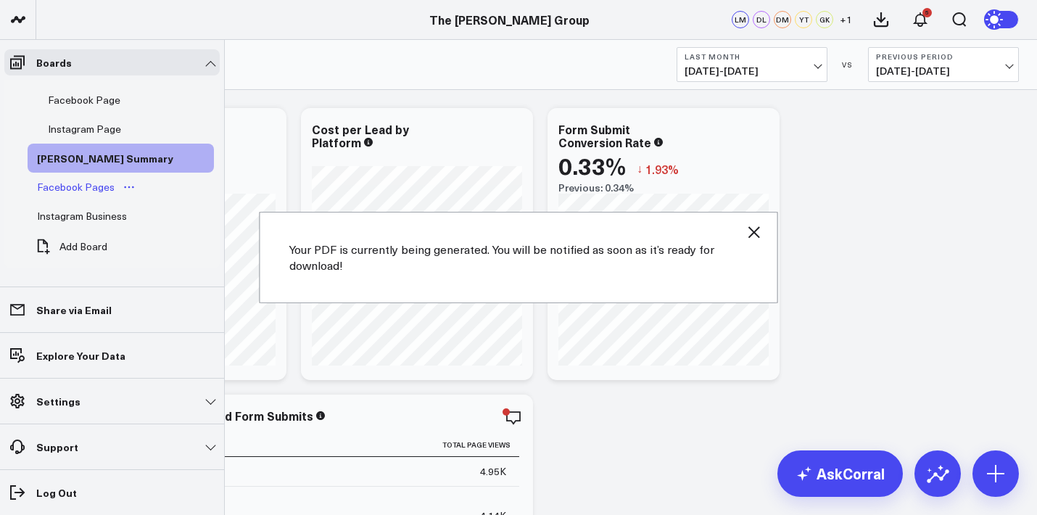
click at [72, 184] on div "Facebook Pages" at bounding box center [75, 186] width 85 height 17
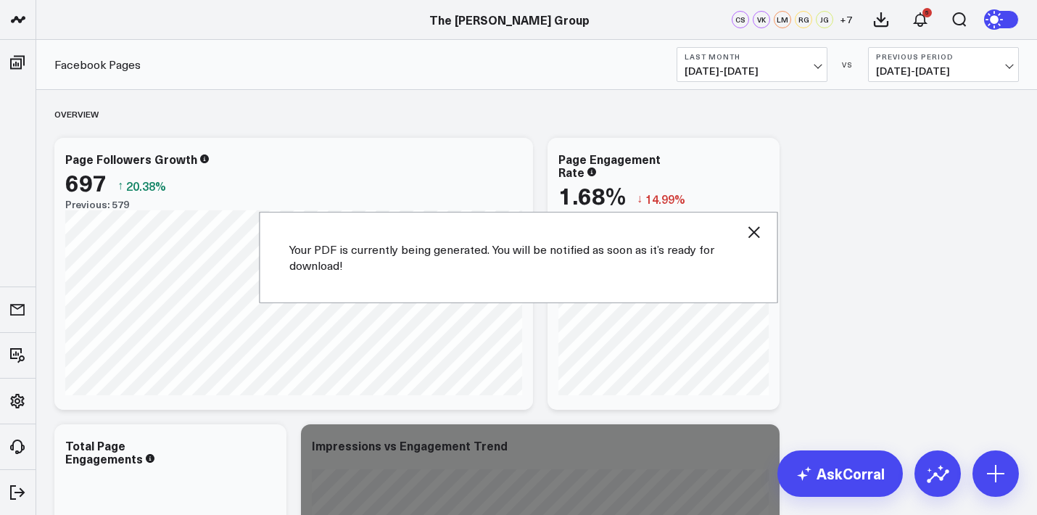
click at [762, 225] on icon "button" at bounding box center [754, 231] width 17 height 17
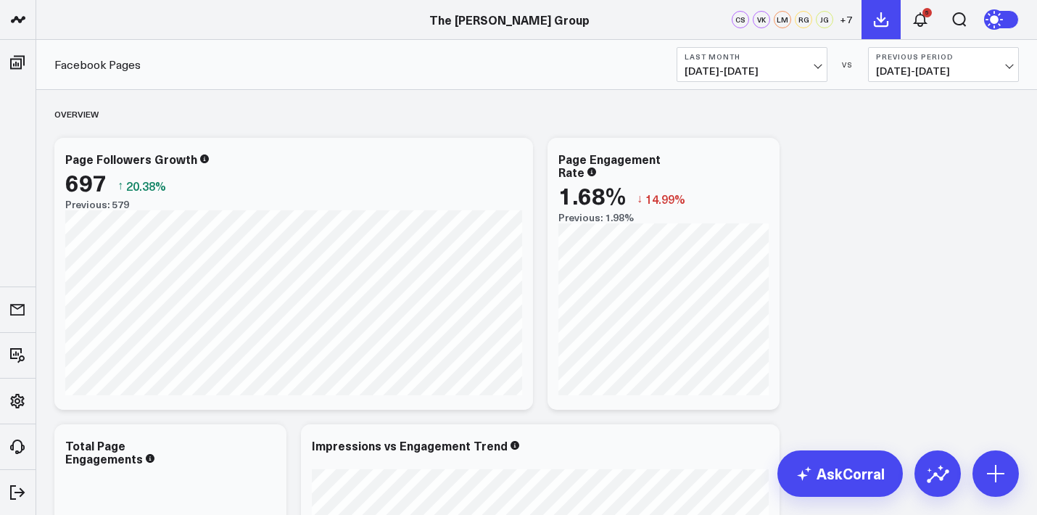
click at [887, 17] on icon at bounding box center [881, 19] width 17 height 17
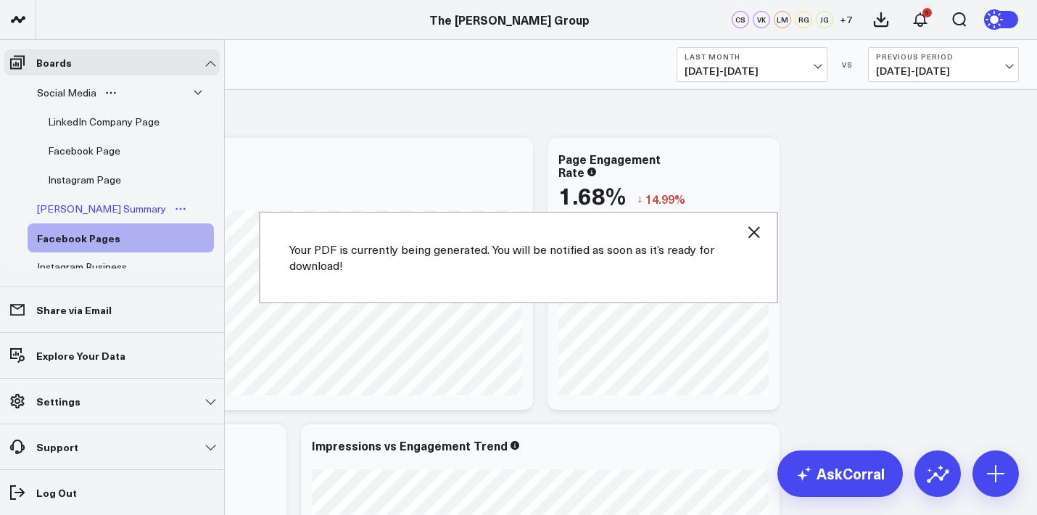
scroll to position [203, 0]
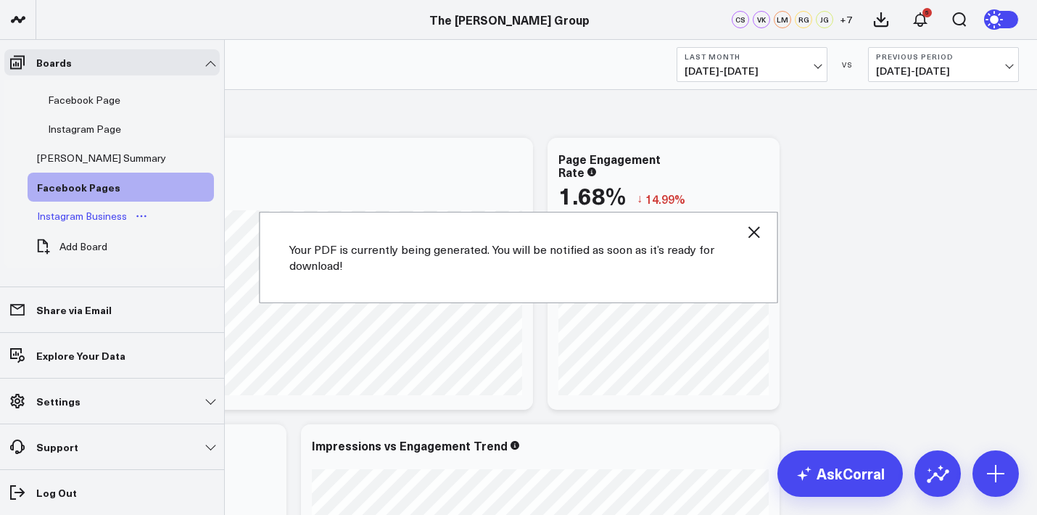
click at [72, 217] on div "Instagram Business" at bounding box center [81, 215] width 97 height 17
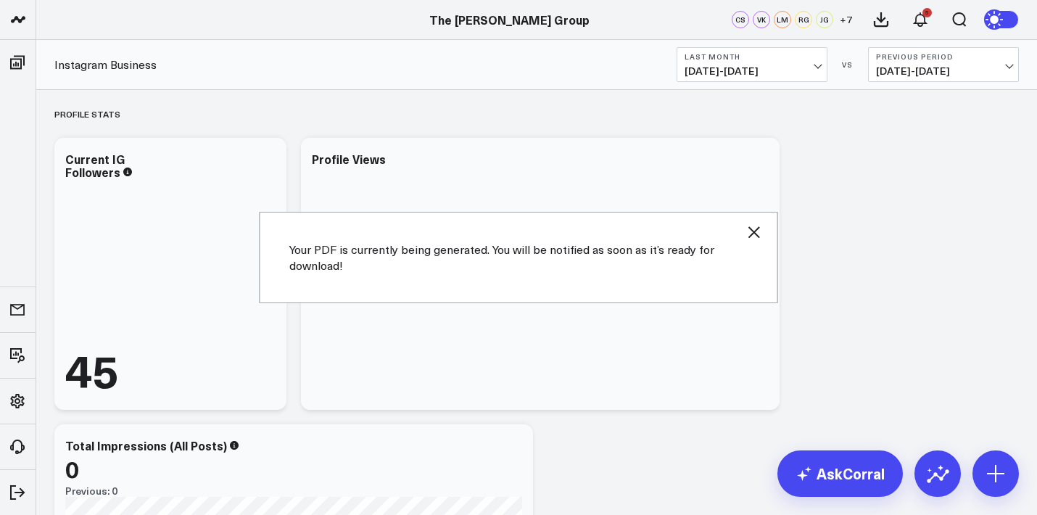
click at [753, 237] on icon "button" at bounding box center [754, 231] width 17 height 17
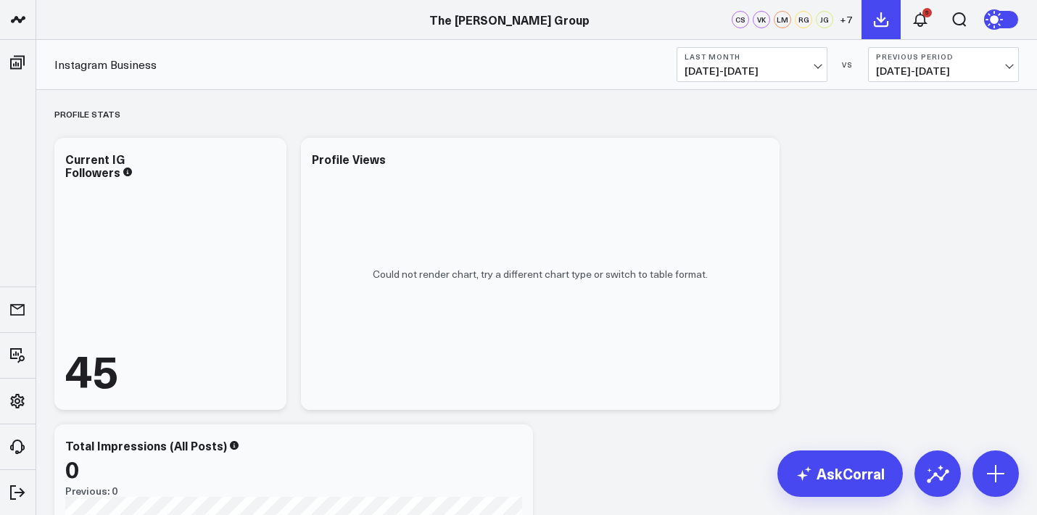
click at [888, 26] on icon at bounding box center [881, 19] width 17 height 17
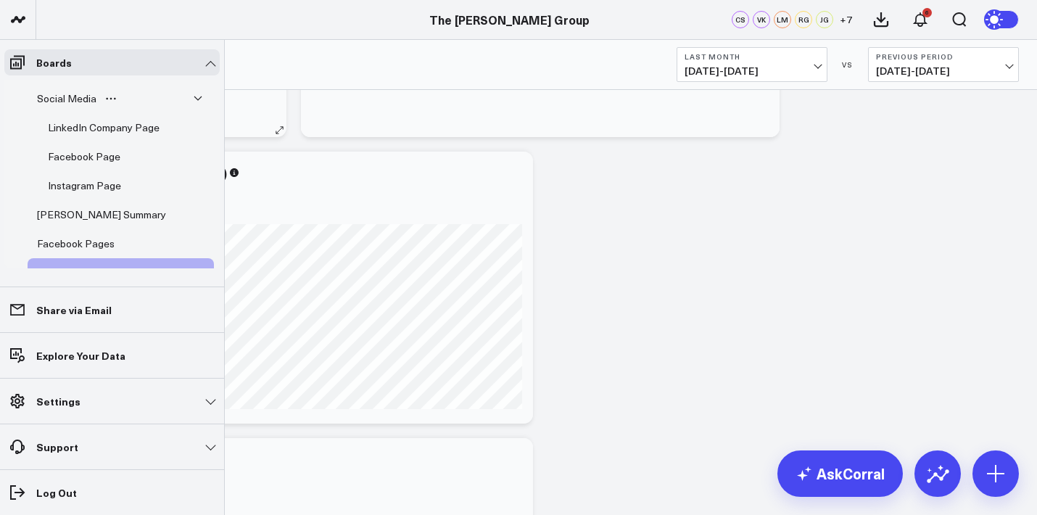
scroll to position [126, 0]
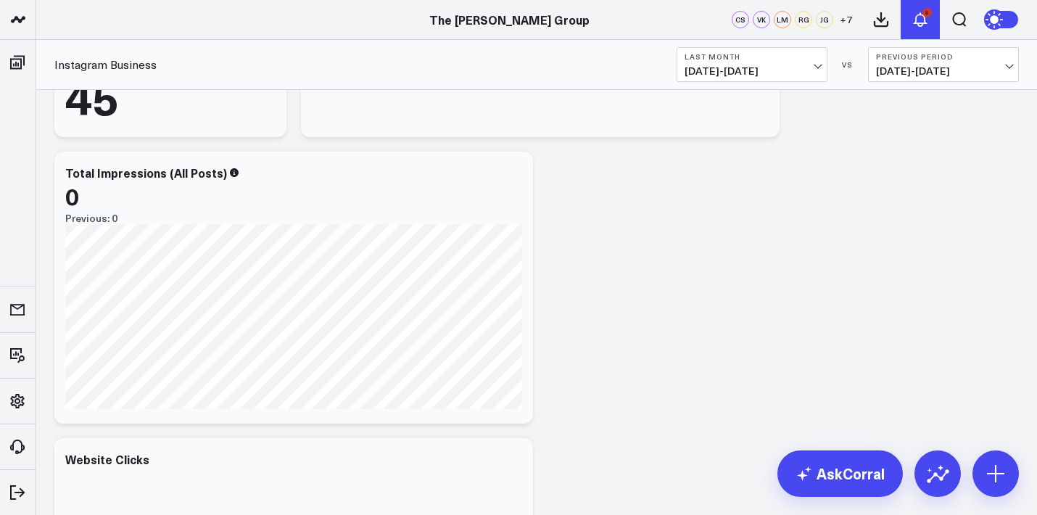
click at [917, 9] on button "8" at bounding box center [920, 19] width 39 height 39
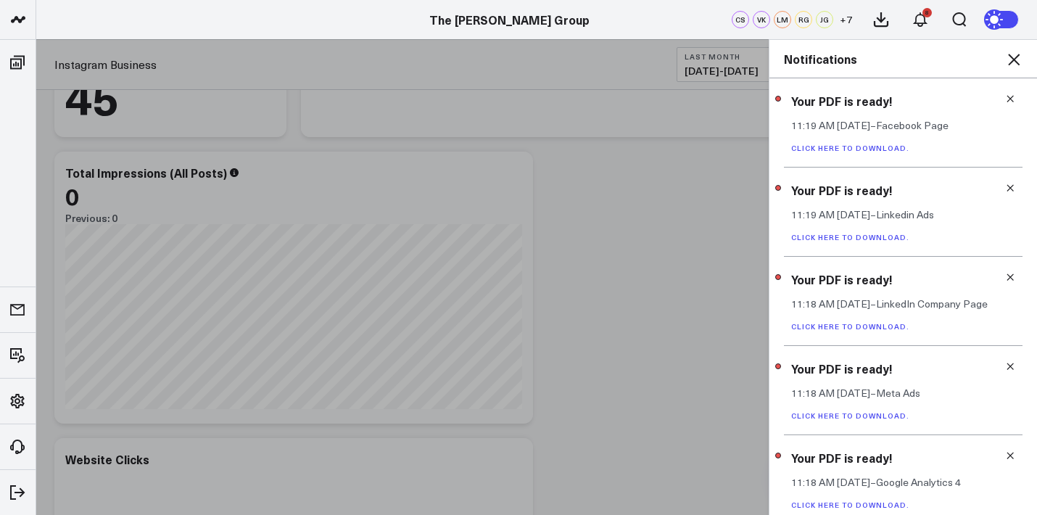
click at [838, 146] on link "Click here to download." at bounding box center [851, 148] width 118 height 10
click at [863, 233] on link "Click here to download." at bounding box center [851, 237] width 118 height 10
click at [854, 332] on div "Your PDF is ready! 11:18 AM Today – LinkedIn Company Page Click here to downloa…" at bounding box center [903, 301] width 239 height 89
click at [855, 325] on link "Click here to download." at bounding box center [851, 326] width 118 height 10
click at [852, 417] on link "Click here to download." at bounding box center [851, 416] width 118 height 10
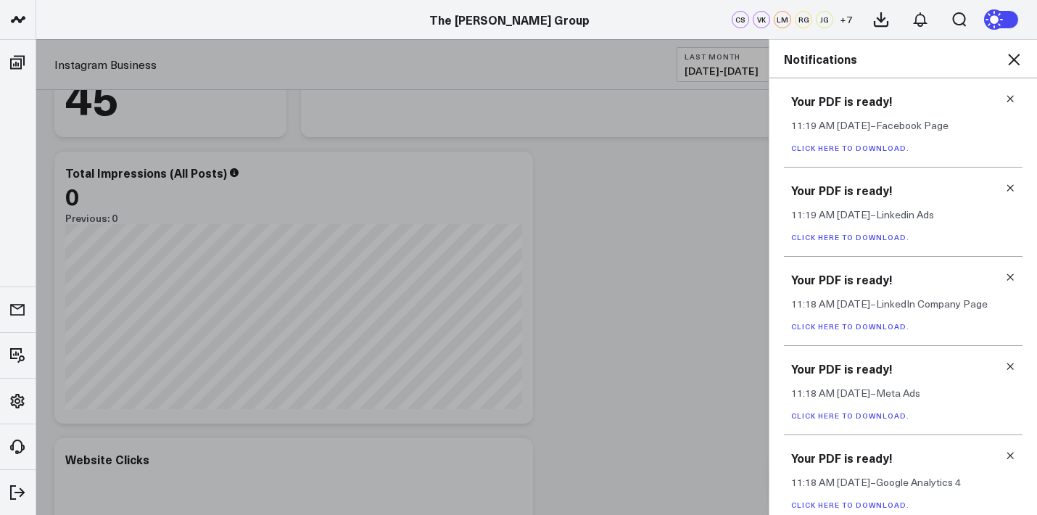
click at [858, 505] on link "Click here to download." at bounding box center [851, 505] width 118 height 10
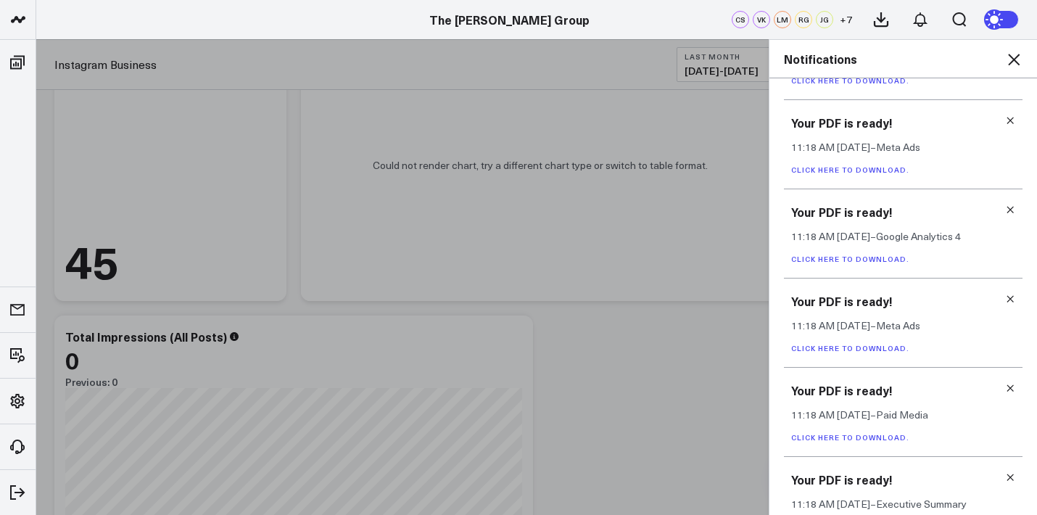
scroll to position [437, 0]
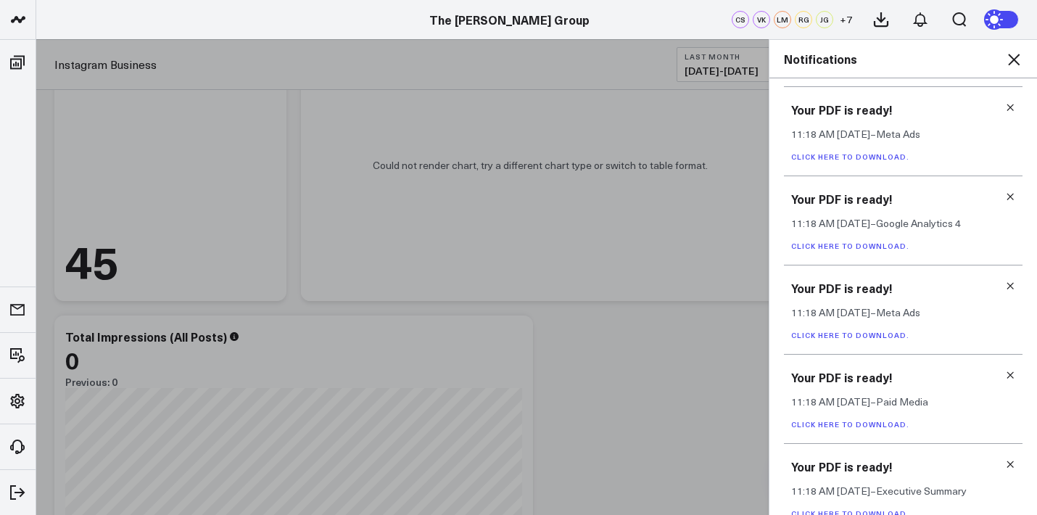
click at [852, 158] on link "Click here to download." at bounding box center [851, 157] width 118 height 10
click at [860, 337] on link "Click here to download." at bounding box center [851, 335] width 118 height 10
click at [862, 251] on link "Click here to download." at bounding box center [851, 246] width 118 height 10
click at [859, 427] on link "Click here to download." at bounding box center [851, 424] width 118 height 10
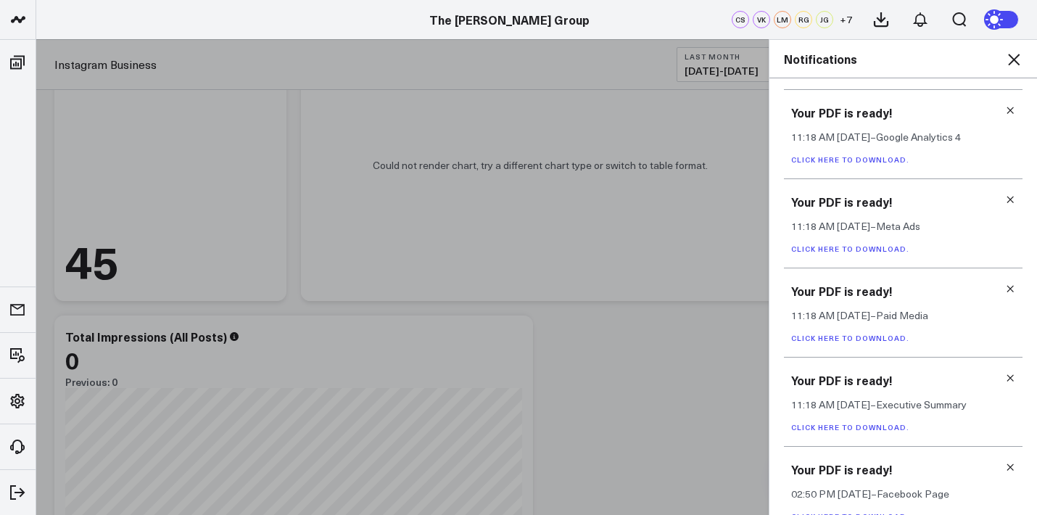
click at [870, 436] on div "Your PDF is ready! 11:18 AM Today – Executive Summary Click here to download." at bounding box center [903, 402] width 239 height 89
click at [870, 428] on link "Click here to download." at bounding box center [851, 427] width 118 height 10
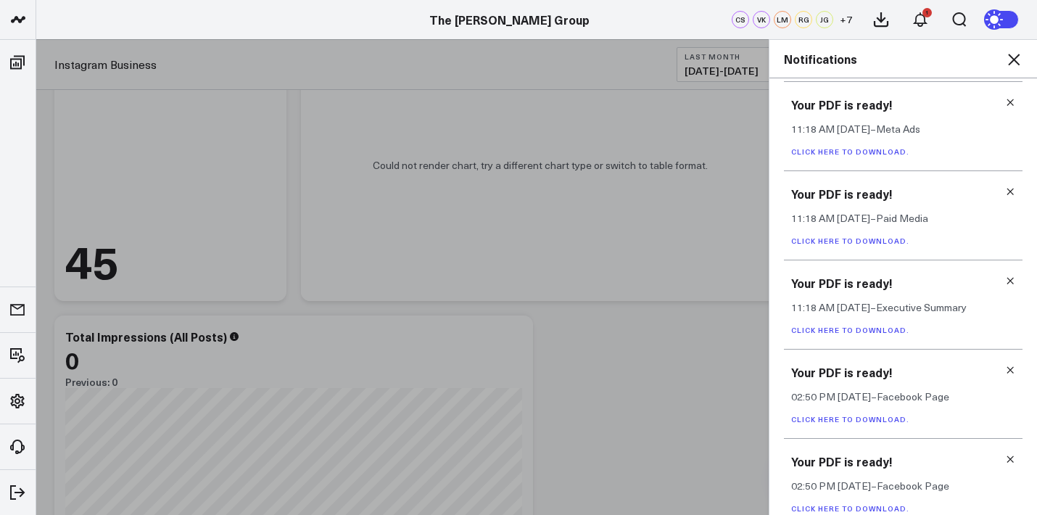
scroll to position [814, 0]
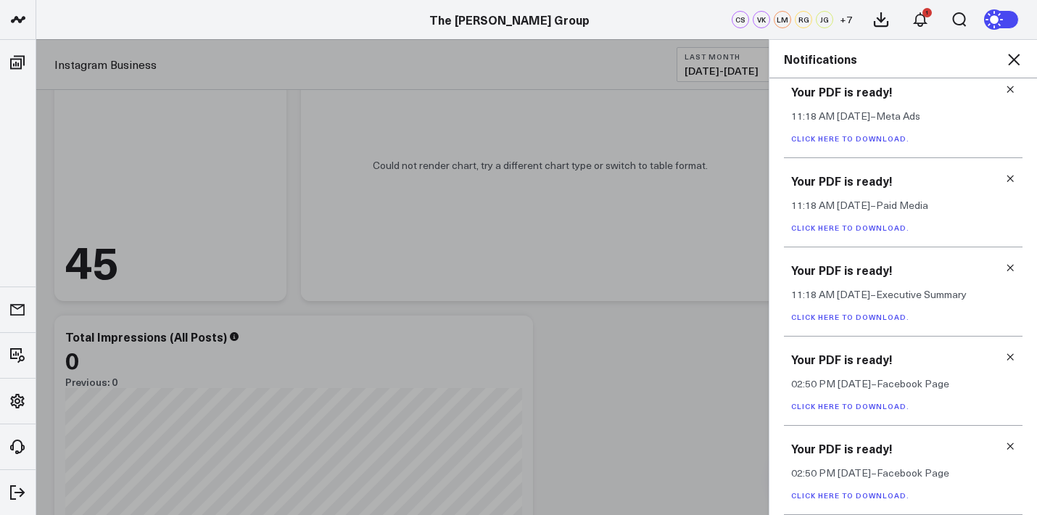
click at [858, 410] on link "Click here to download." at bounding box center [851, 406] width 118 height 10
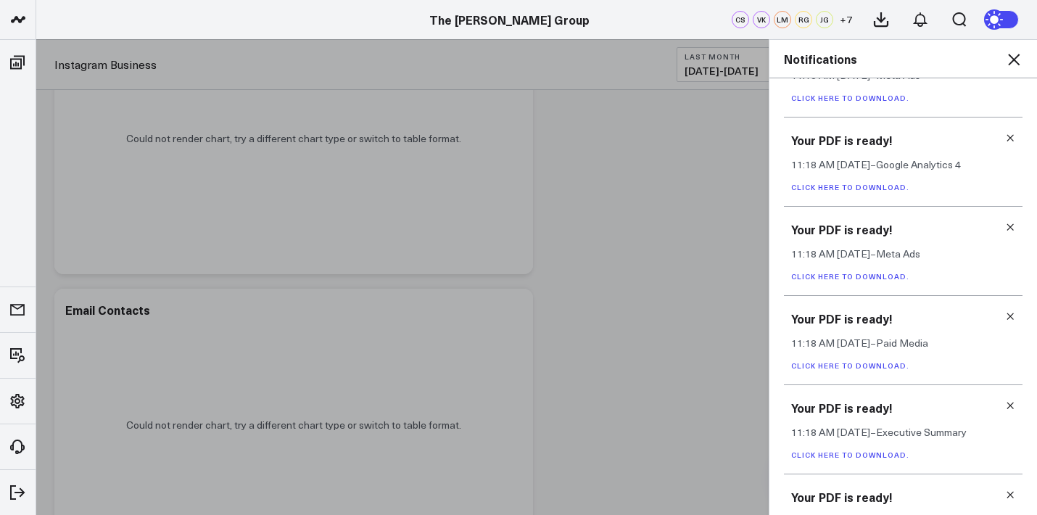
scroll to position [818, 0]
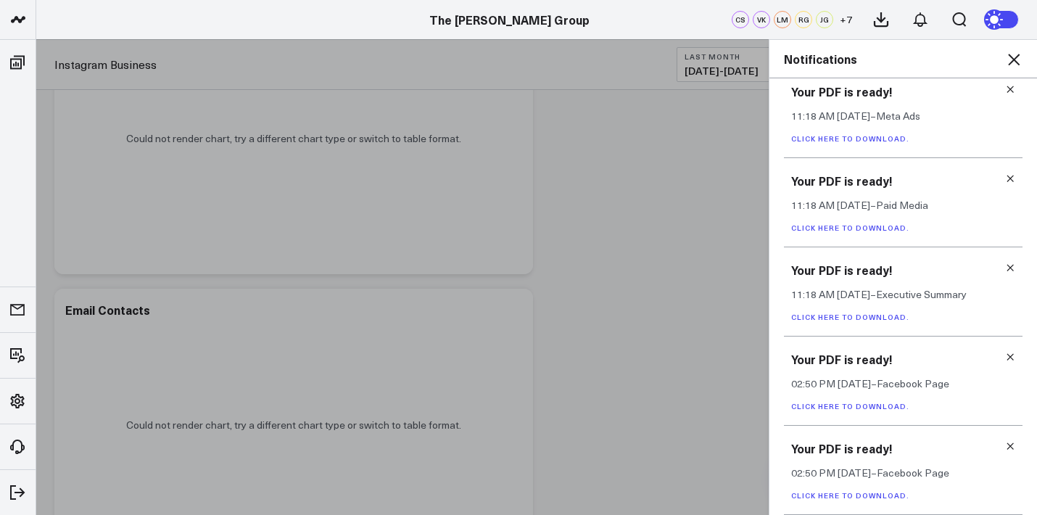
click at [1006, 443] on icon at bounding box center [1011, 446] width 10 height 10
click at [870, 496] on link "Click here to download." at bounding box center [851, 495] width 118 height 10
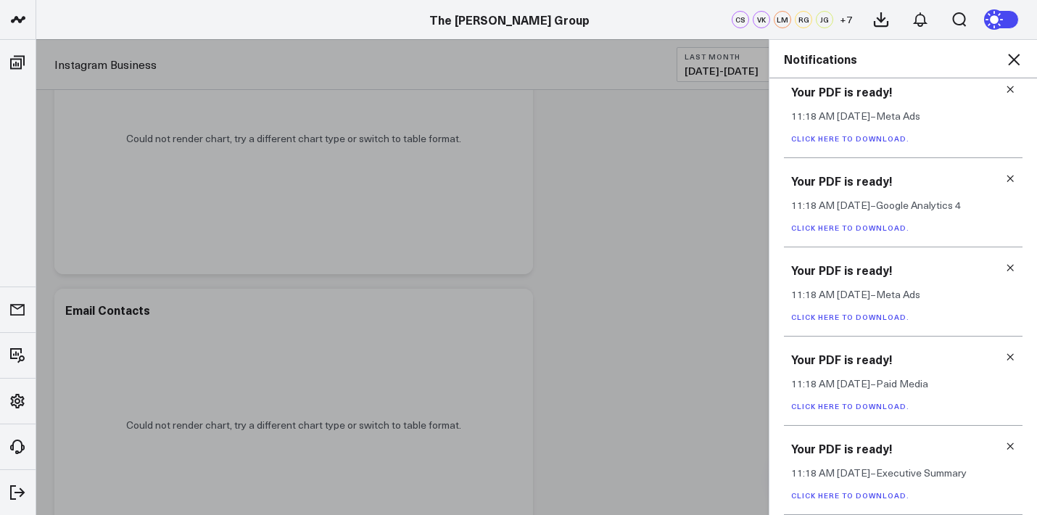
click at [873, 407] on link "Click here to download." at bounding box center [851, 406] width 118 height 10
click at [859, 316] on link "Click here to download." at bounding box center [851, 317] width 118 height 10
click at [884, 232] on div "Your PDF is ready! 11:18 AM Today – Google Analytics 4 Click here to download." at bounding box center [903, 202] width 239 height 89
click at [884, 223] on link "Click here to download." at bounding box center [851, 228] width 118 height 10
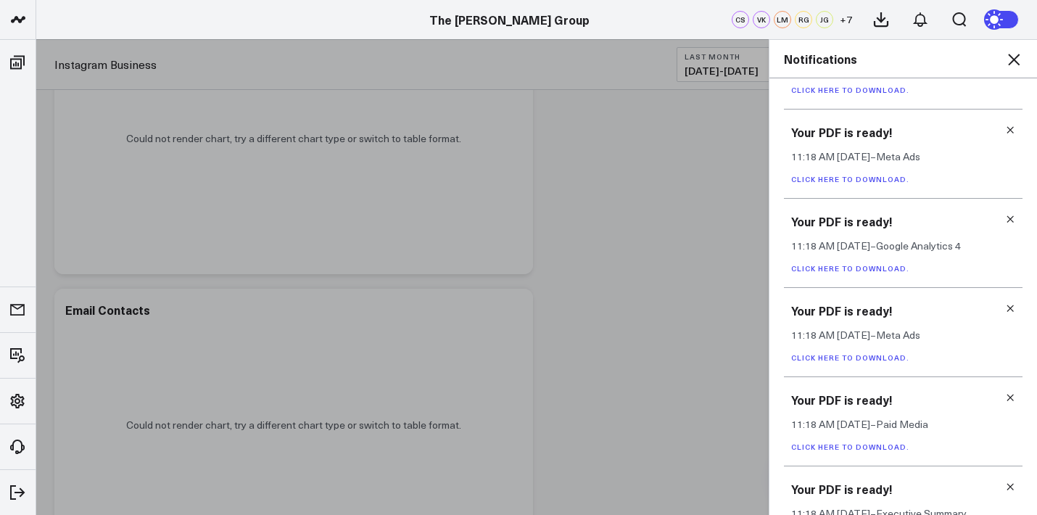
scroll to position [581, 0]
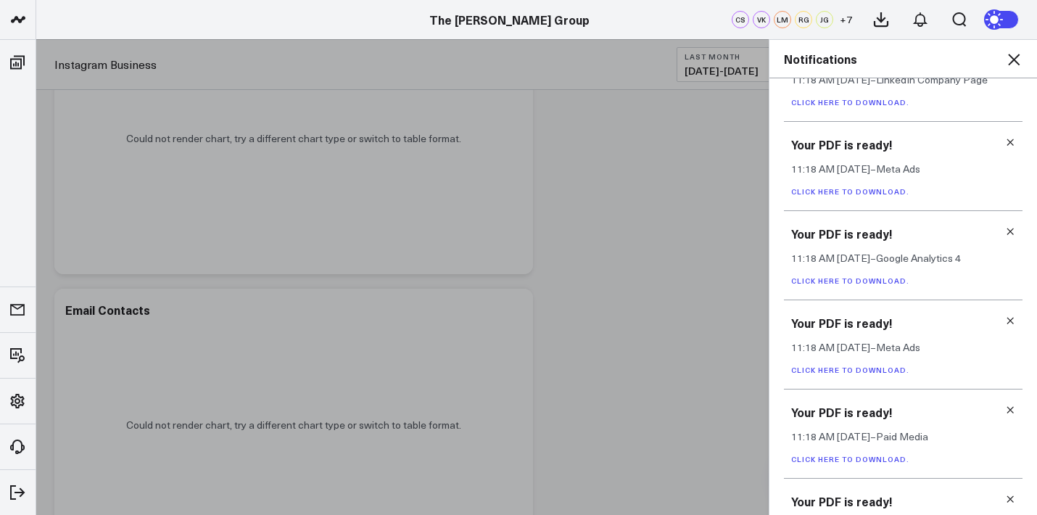
click at [870, 189] on p "Click here to download." at bounding box center [904, 191] width 224 height 10
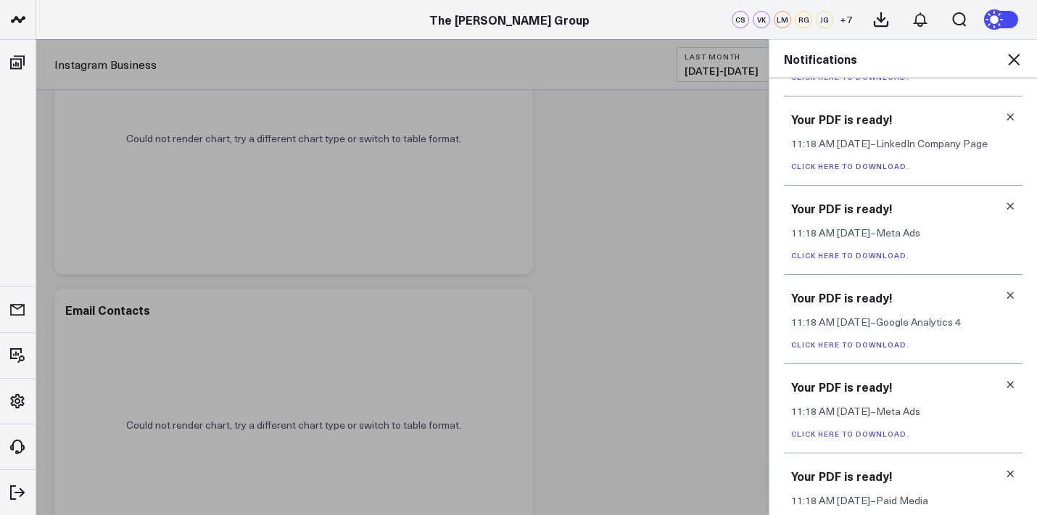
click at [880, 170] on link "Click here to download." at bounding box center [851, 166] width 118 height 10
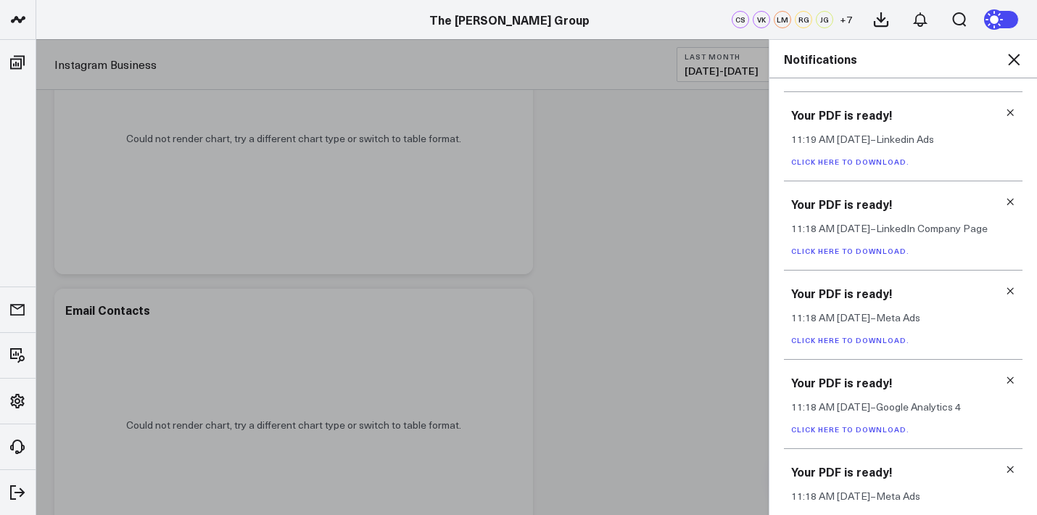
scroll to position [416, 0]
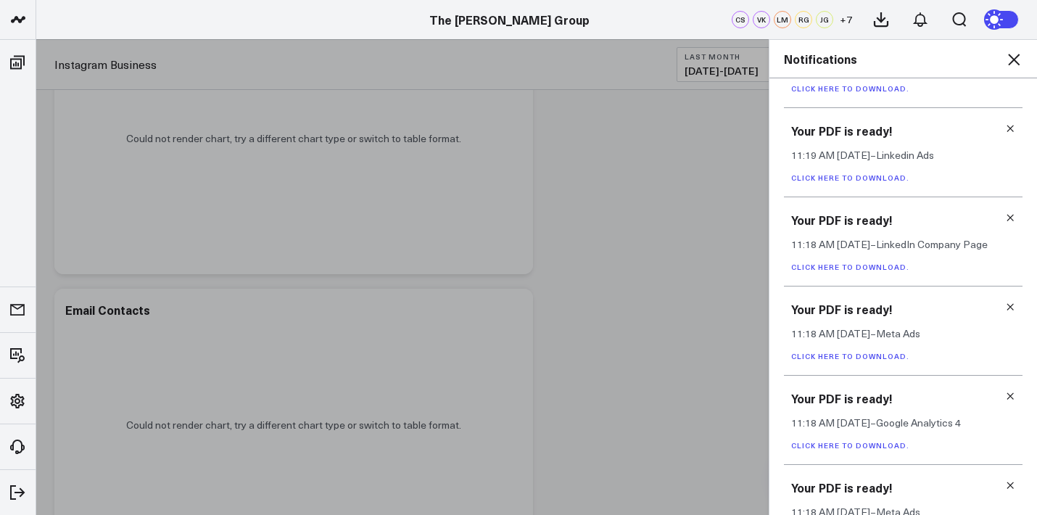
click at [867, 183] on link "Click here to download." at bounding box center [851, 178] width 118 height 10
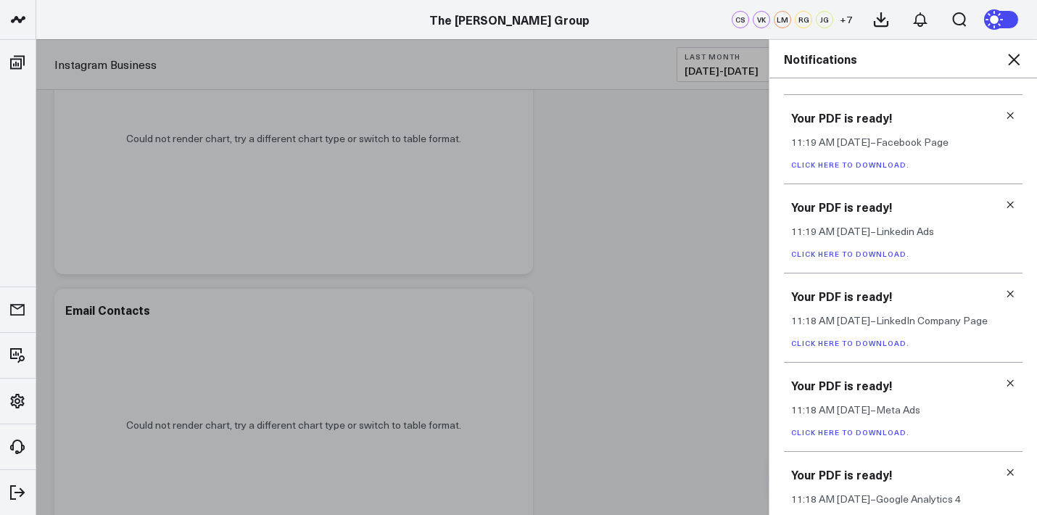
scroll to position [312, 0]
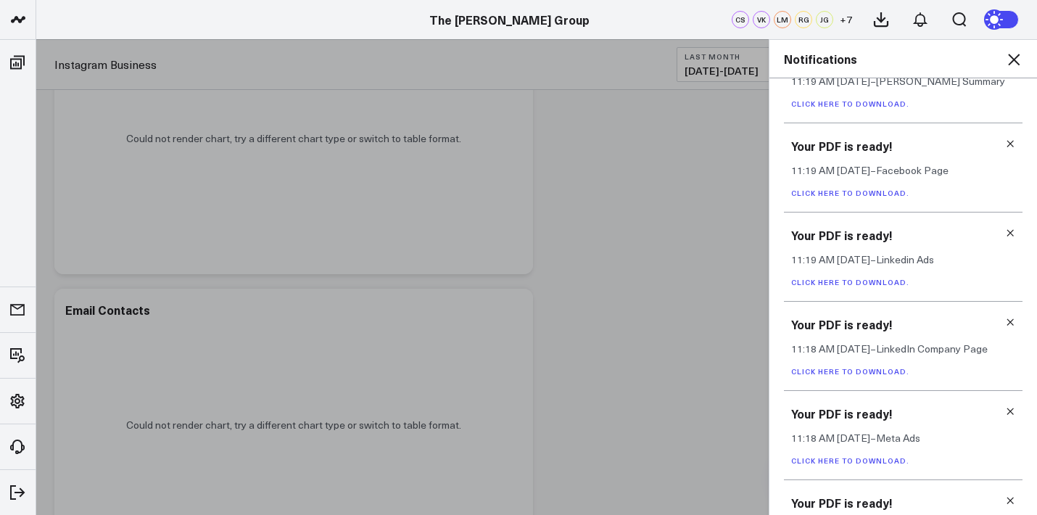
click at [863, 193] on link "Click here to download." at bounding box center [851, 193] width 118 height 10
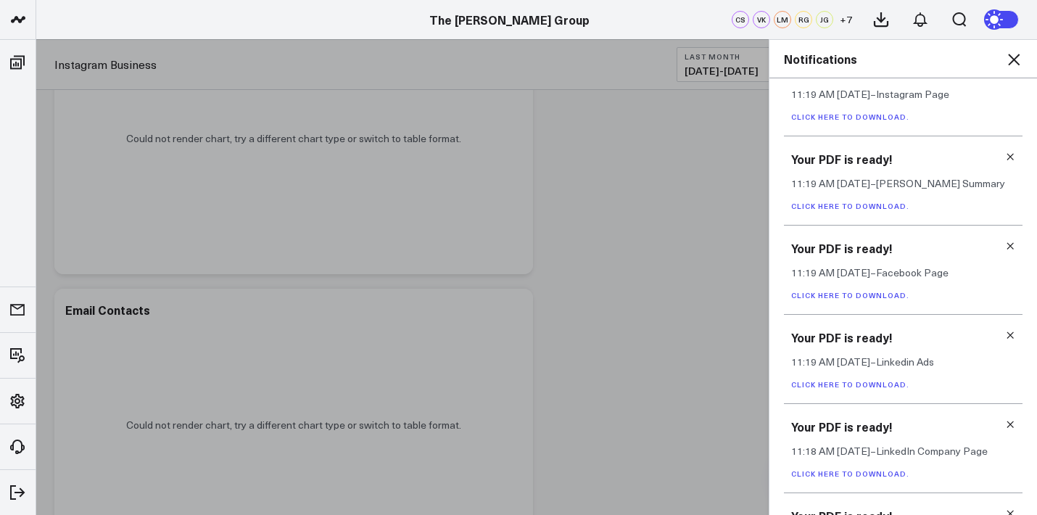
scroll to position [200, 0]
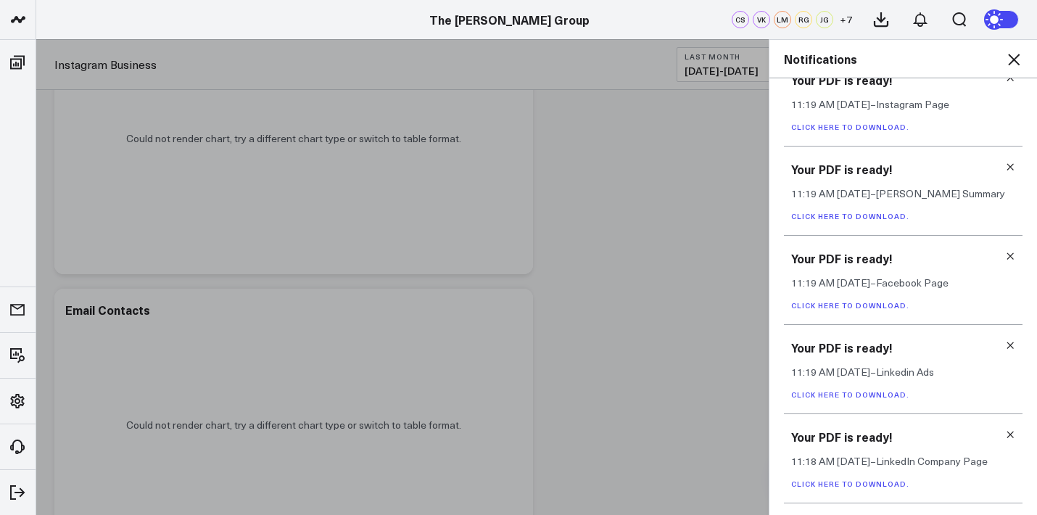
click at [832, 221] on link "Click here to download." at bounding box center [851, 216] width 118 height 10
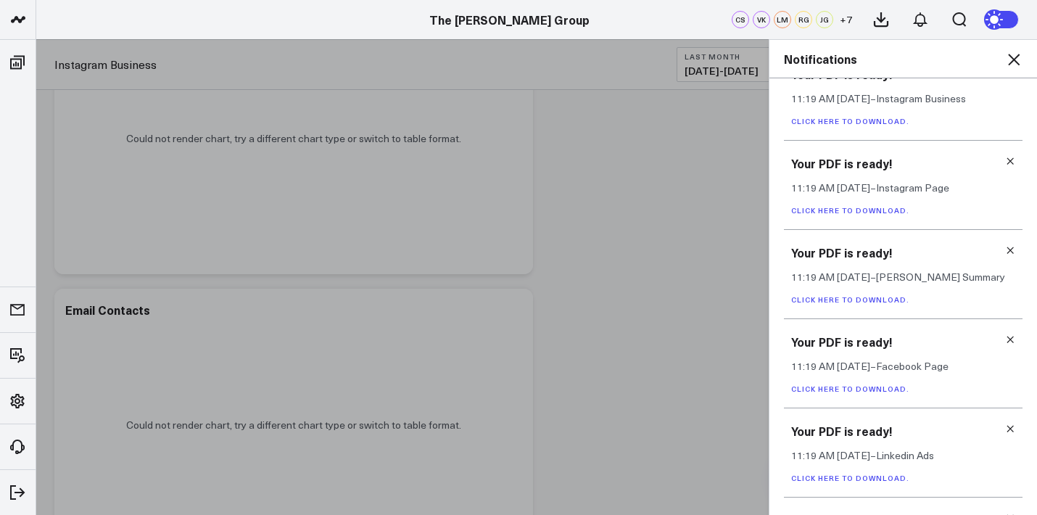
scroll to position [86, 0]
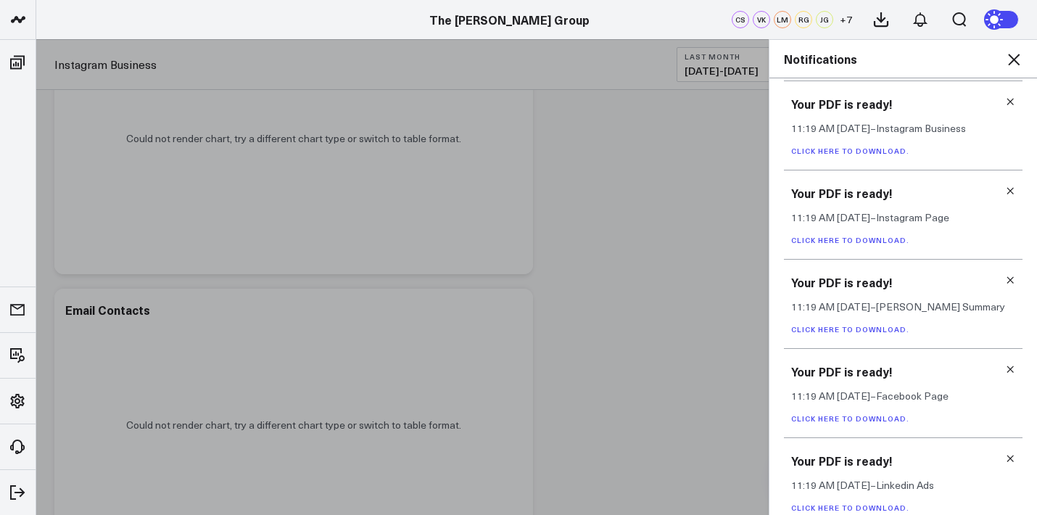
click at [844, 234] on div "Your PDF is ready! 11:19 AM Today – Instagram Page Click here to download." at bounding box center [903, 214] width 239 height 89
click at [844, 237] on link "Click here to download." at bounding box center [851, 240] width 118 height 10
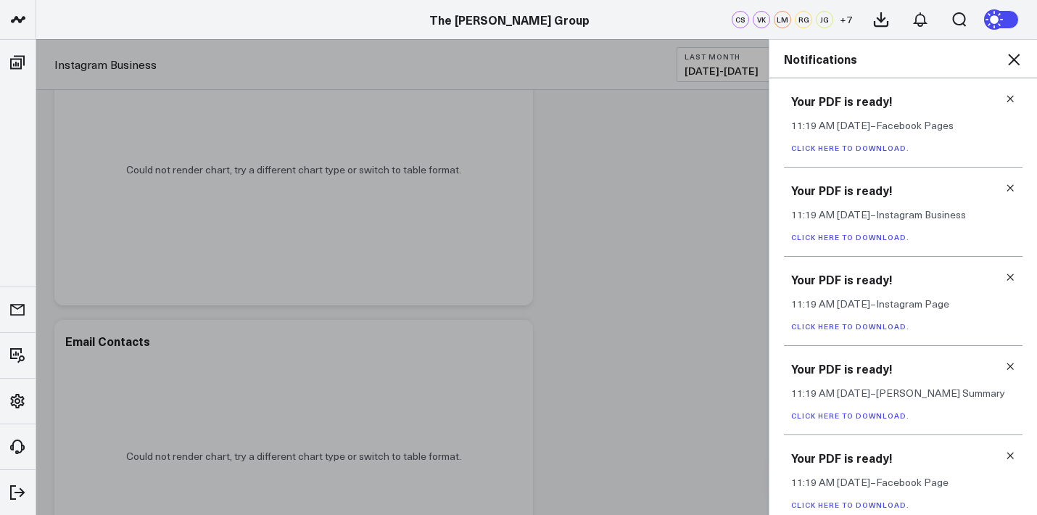
scroll to position [675, 0]
click at [839, 238] on link "Click here to download." at bounding box center [851, 237] width 118 height 10
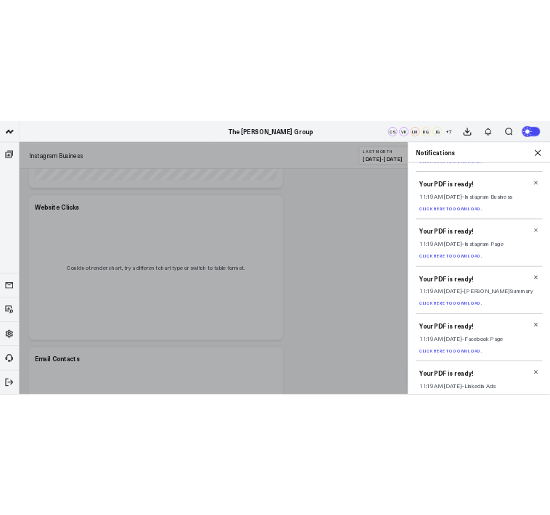
scroll to position [0, 0]
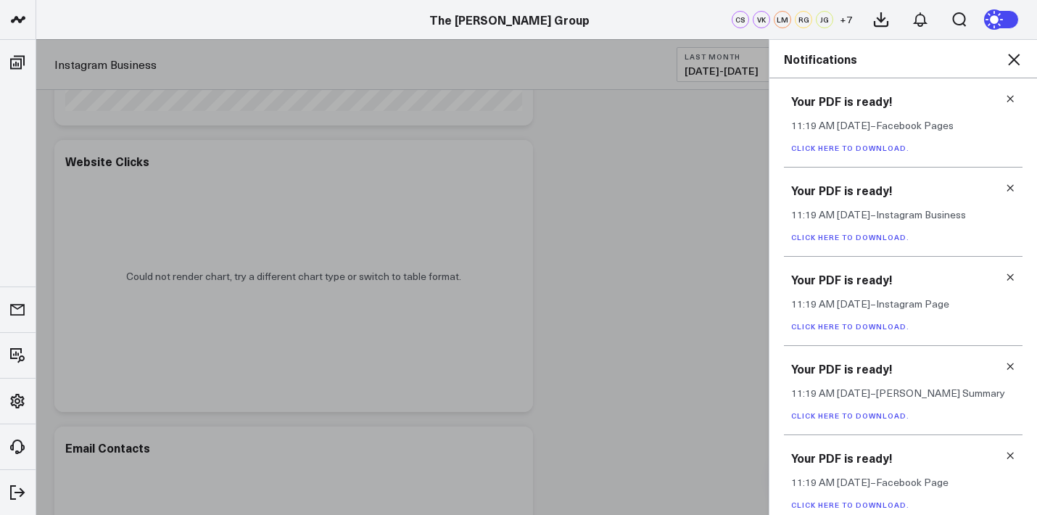
click at [857, 148] on link "Click here to download." at bounding box center [851, 148] width 118 height 10
